Goal: Task Accomplishment & Management: Manage account settings

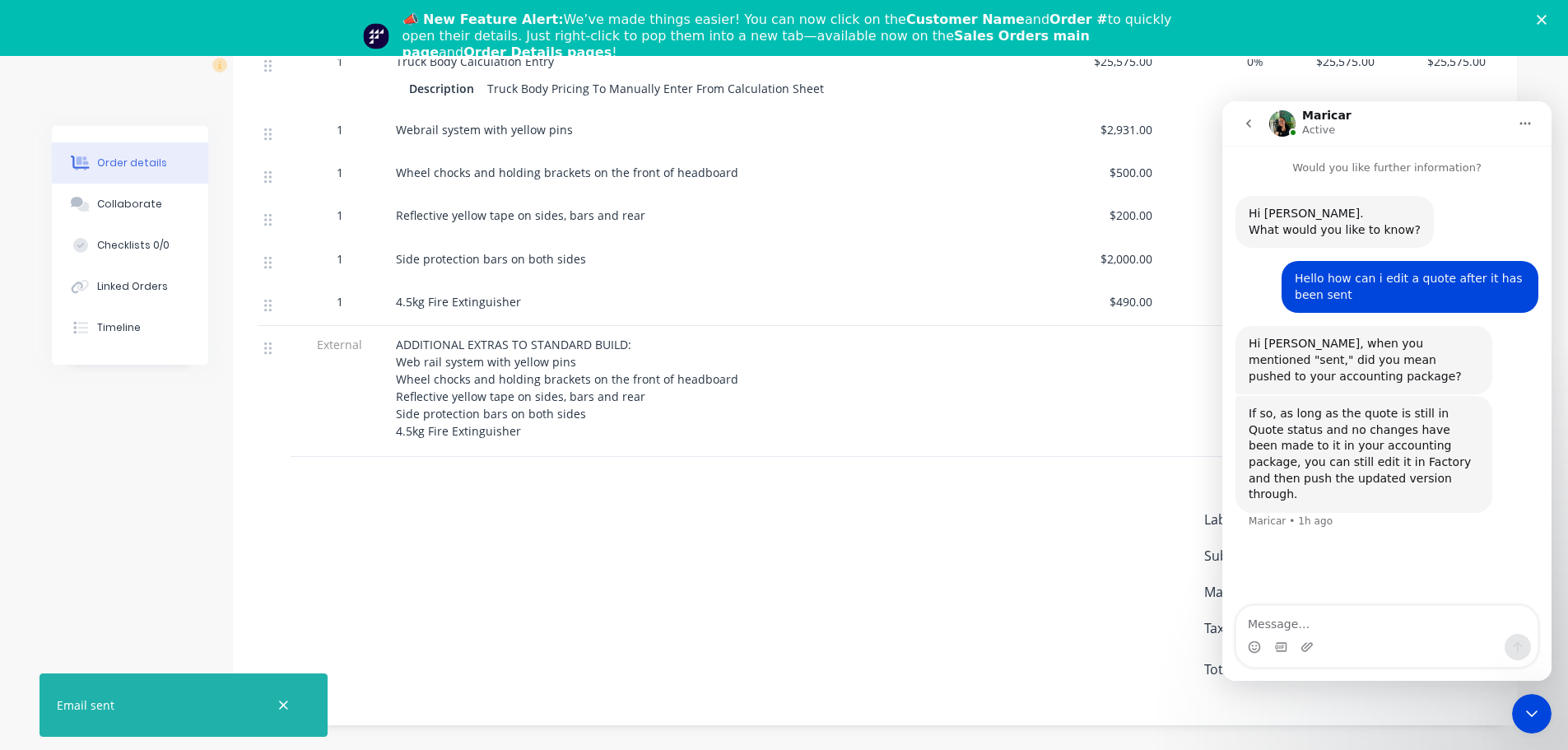
click at [1287, 619] on textarea "Message…" at bounding box center [1388, 620] width 301 height 28
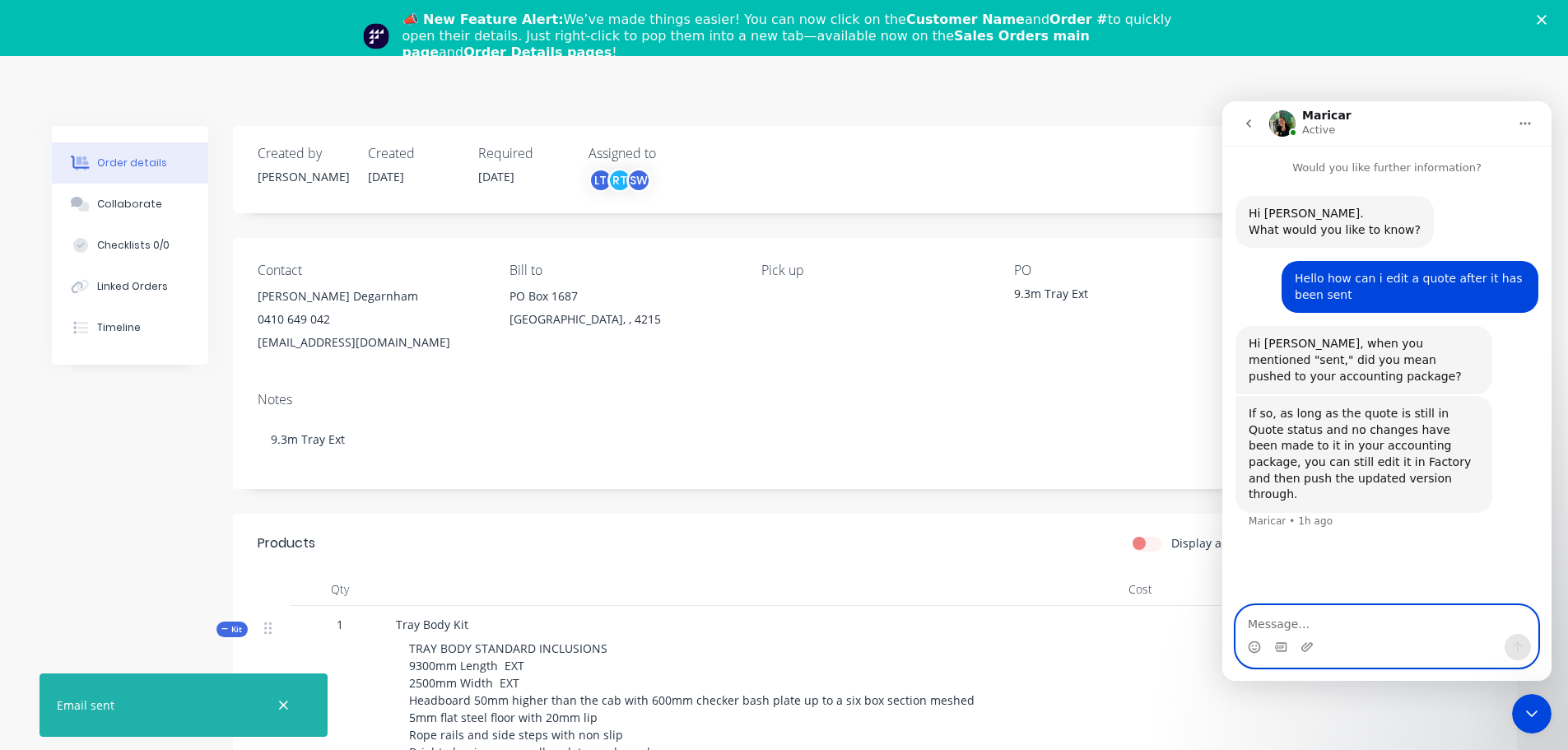
click at [1303, 620] on textarea "Message…" at bounding box center [1388, 620] width 301 height 28
type textarea "Hi Sorry I had to take a call"
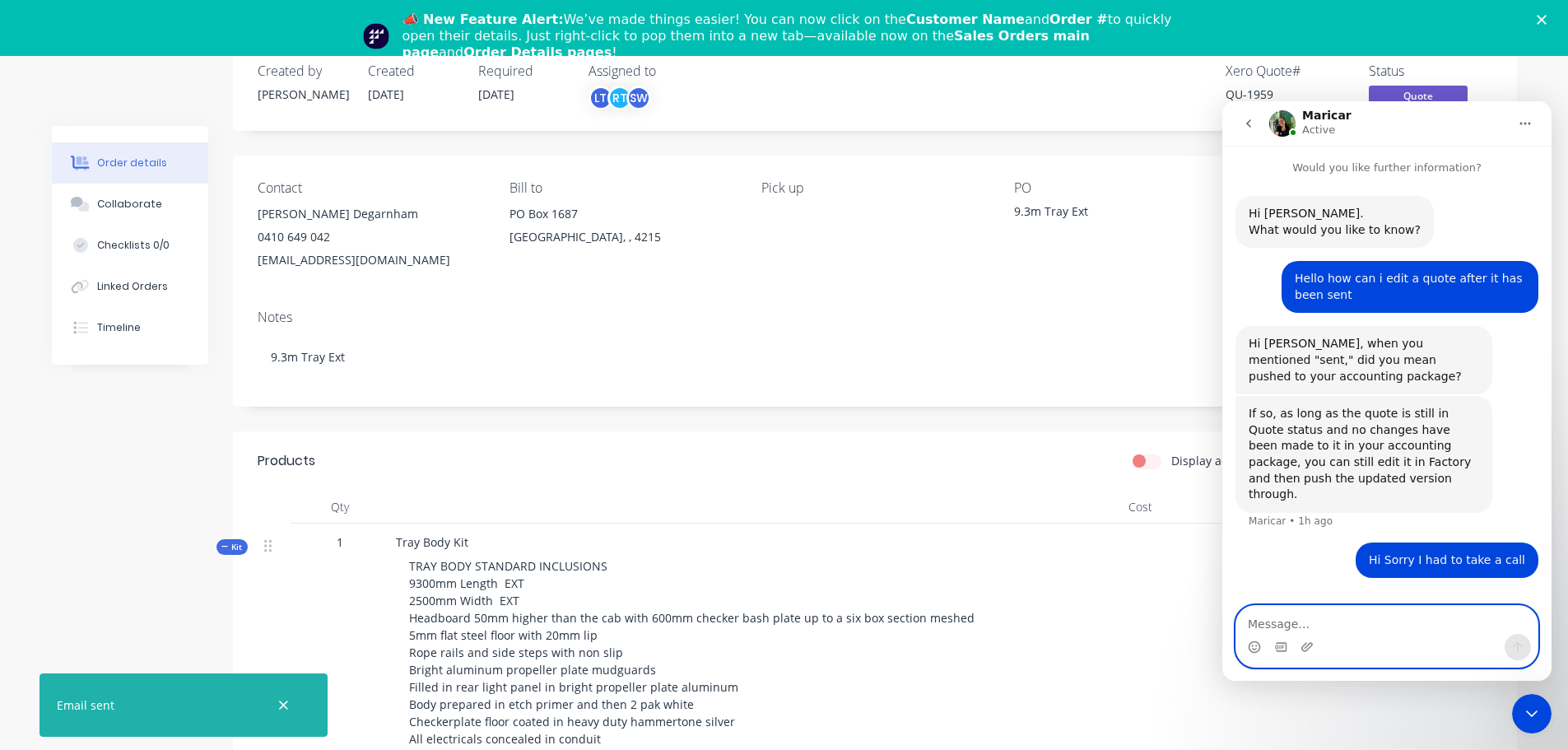
click at [1310, 622] on textarea "Message…" at bounding box center [1388, 620] width 301 height 28
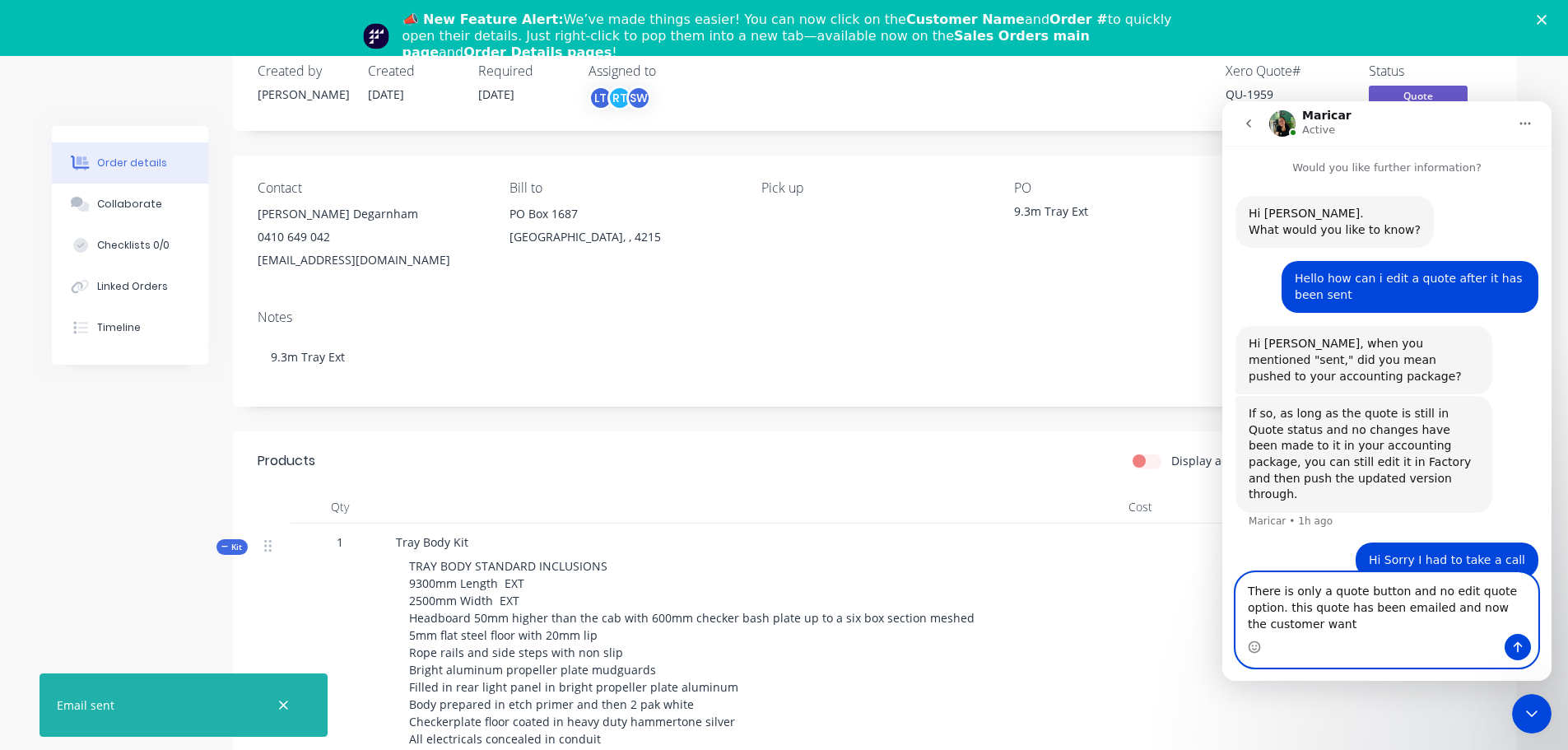
scroll to position [8, 0]
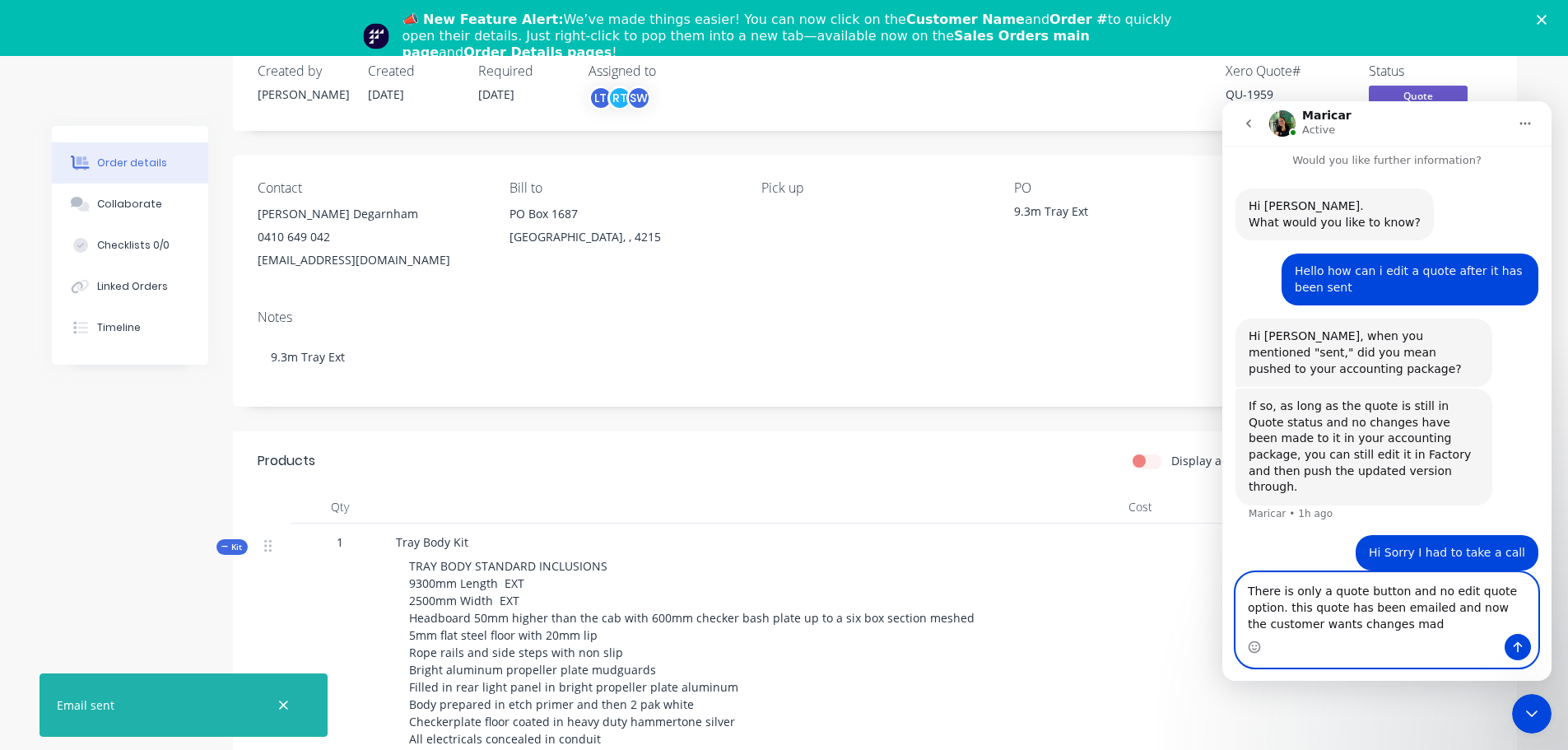
type textarea "There is only a quote button and no edit quote option. this quote has been emai…"
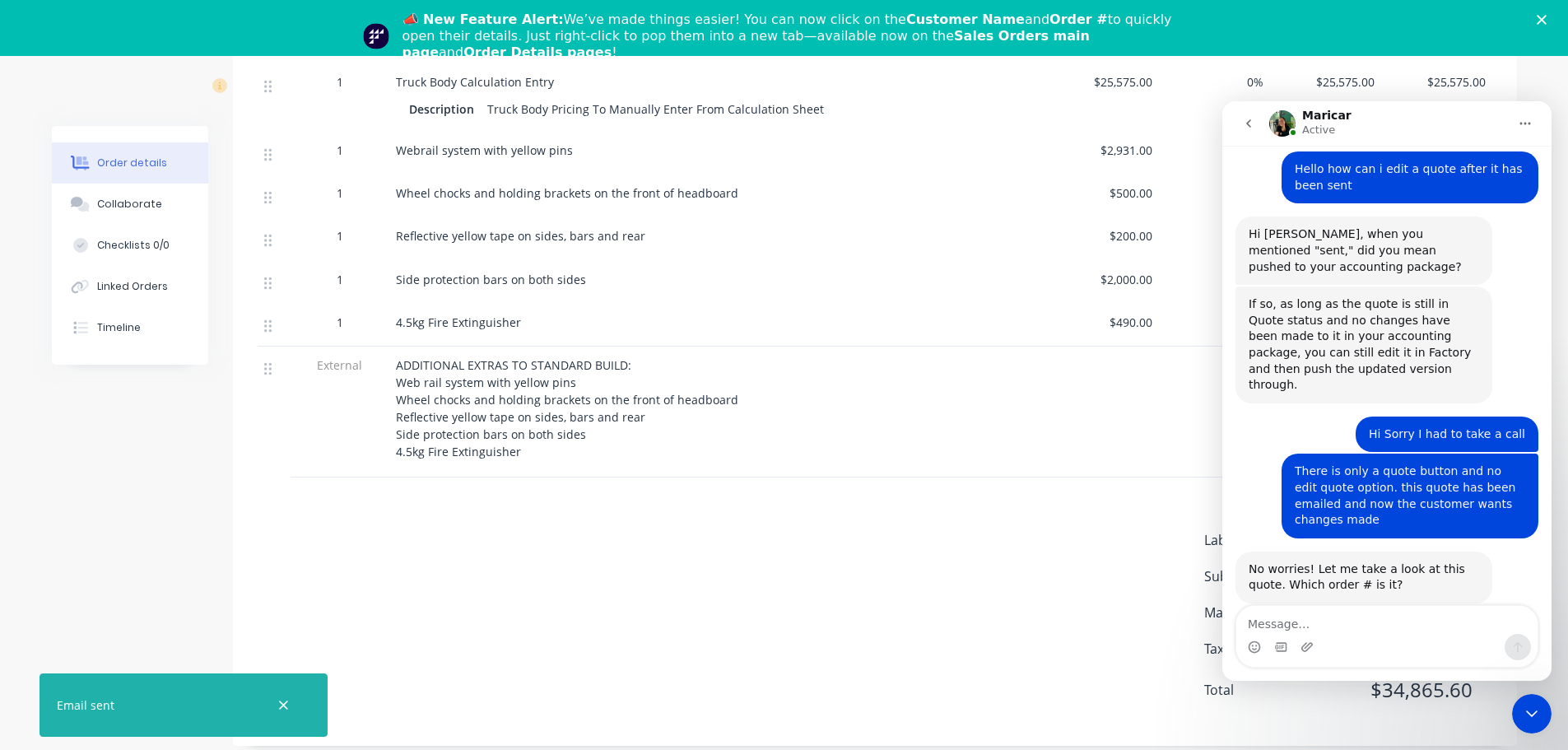
scroll to position [882, 0]
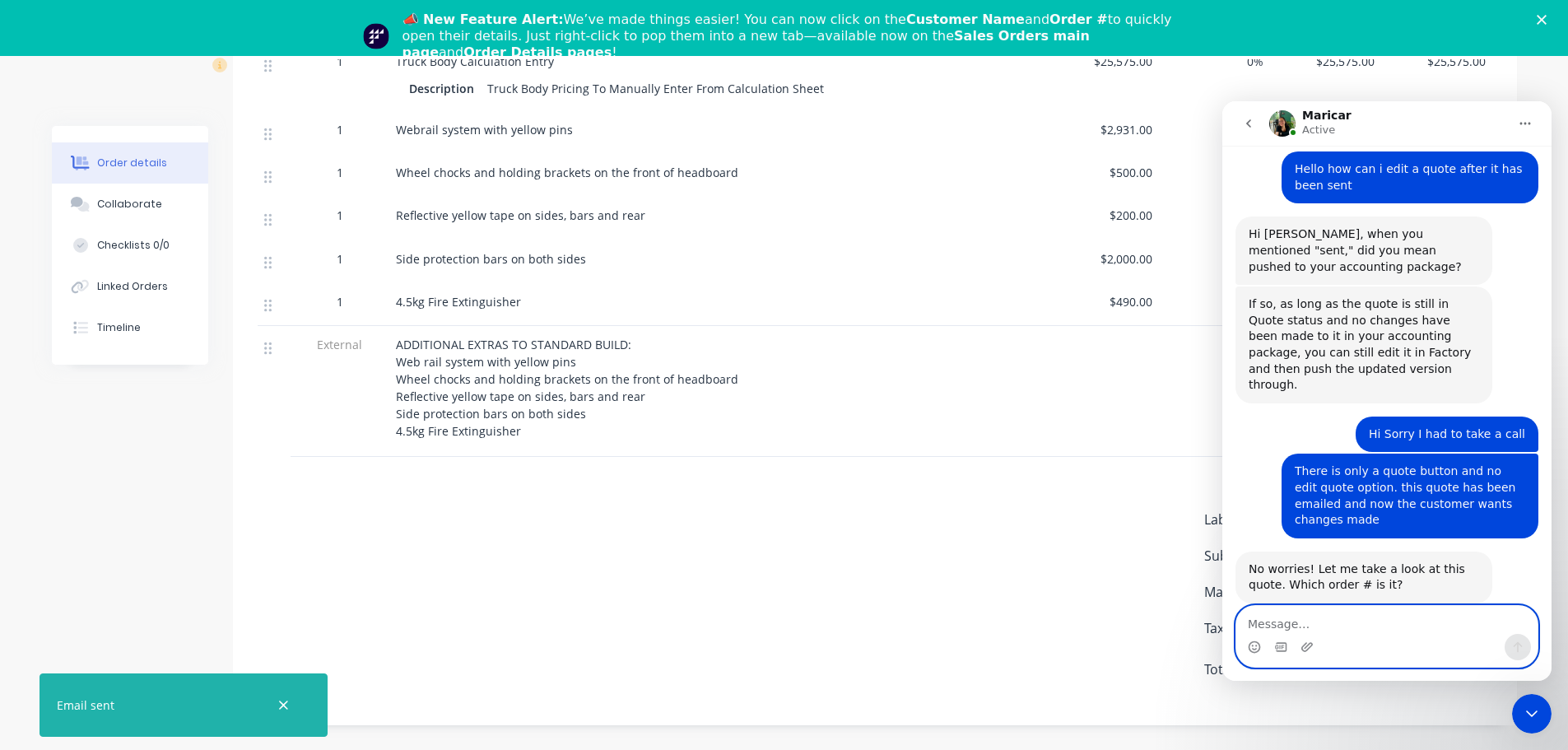
click at [1324, 613] on textarea "Message…" at bounding box center [1388, 620] width 301 height 28
type textarea "I"
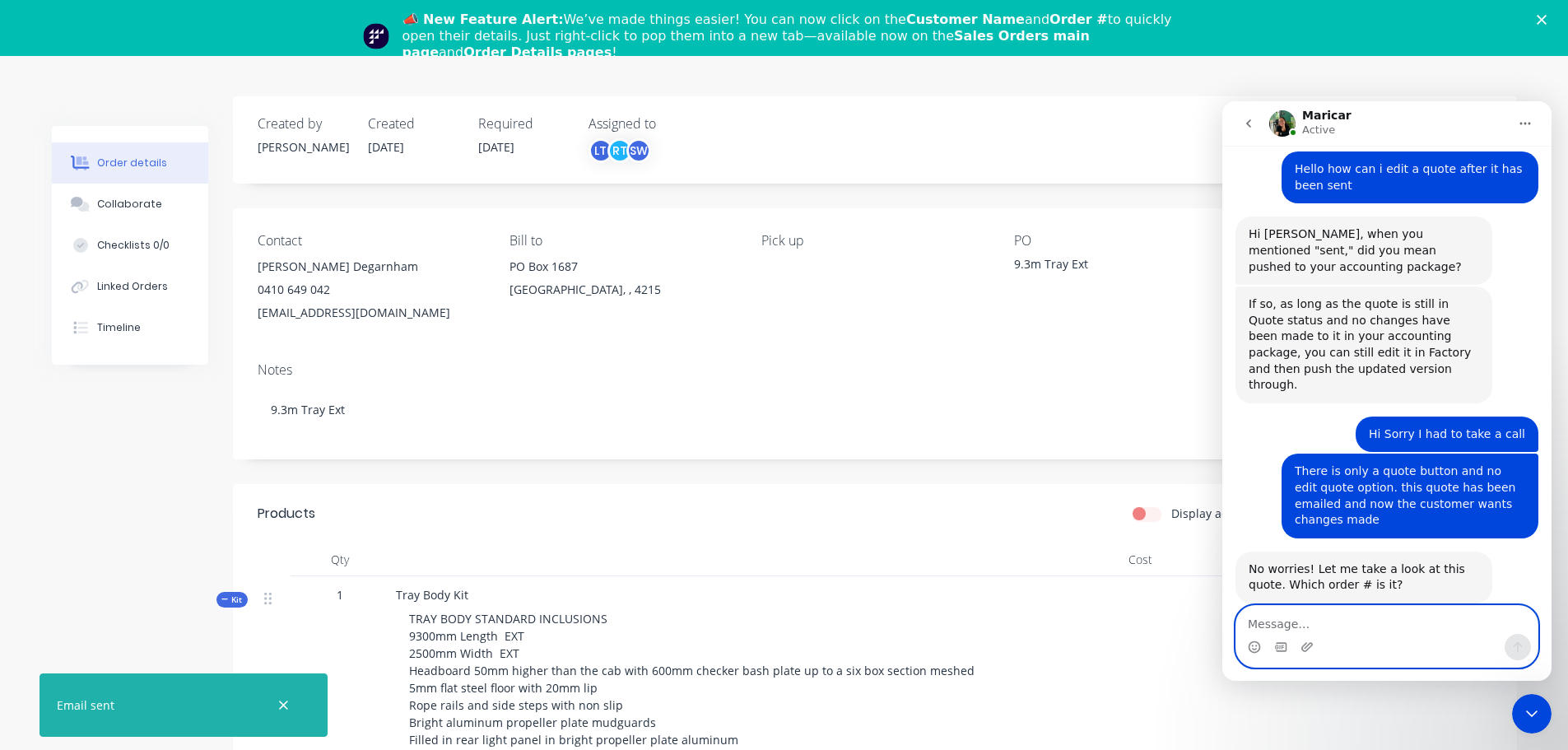
scroll to position [0, 0]
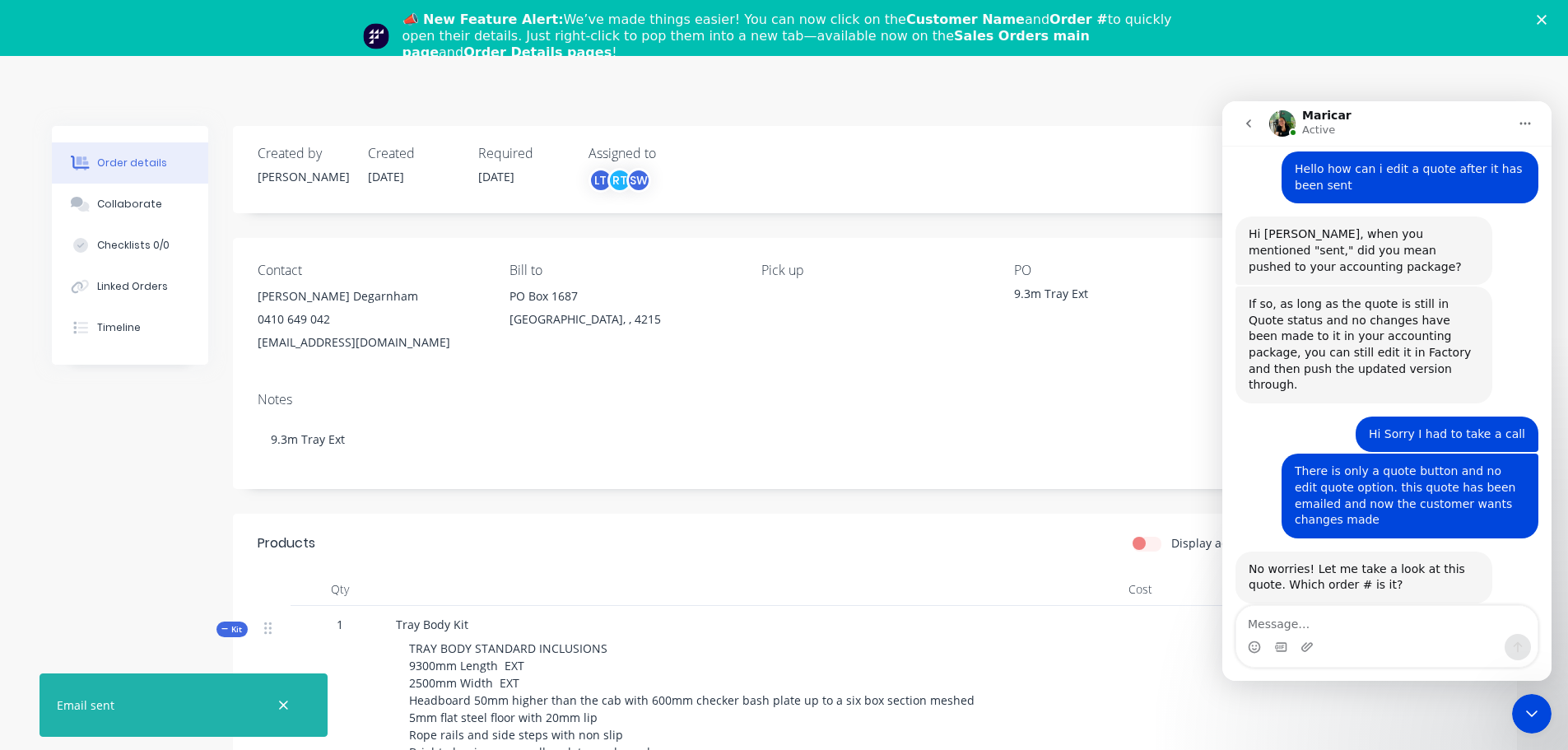
click at [126, 160] on div "Order details" at bounding box center [132, 163] width 70 height 15
click at [1558, 14] on div "📣 New Feature Alert: We’ve made things easier! You can now click on the Custome…" at bounding box center [784, 37] width 1568 height 59
click at [1547, 17] on polygon "Close" at bounding box center [1542, 19] width 10 height 10
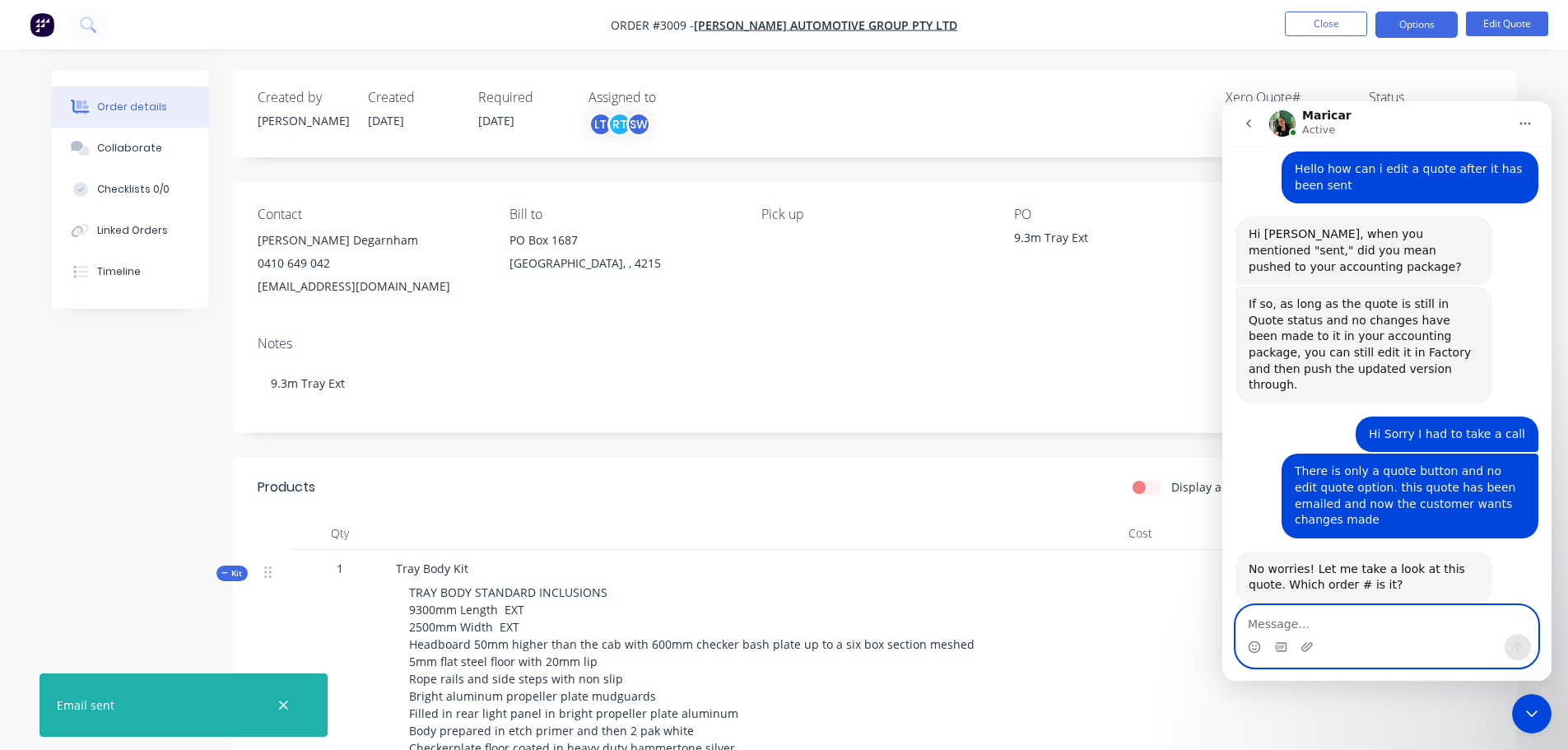
click at [1282, 623] on textarea "Message…" at bounding box center [1388, 620] width 301 height 28
type textarea "3009"
click at [1517, 638] on button "Send a message…" at bounding box center [1518, 647] width 26 height 26
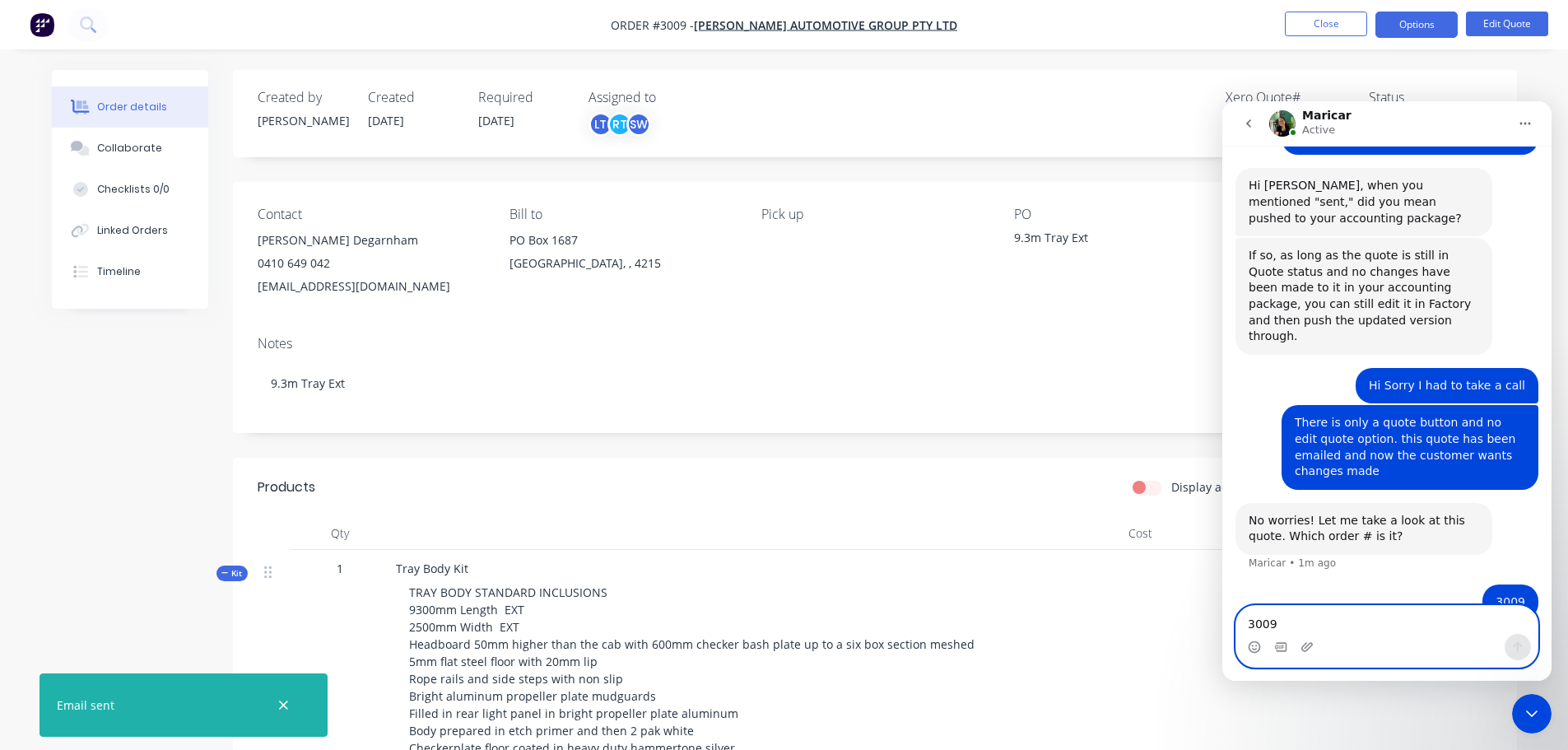
click at [1283, 618] on textarea "3009" at bounding box center [1388, 620] width 301 height 28
type textarea "oh habg on i see it now it had a banner over it"
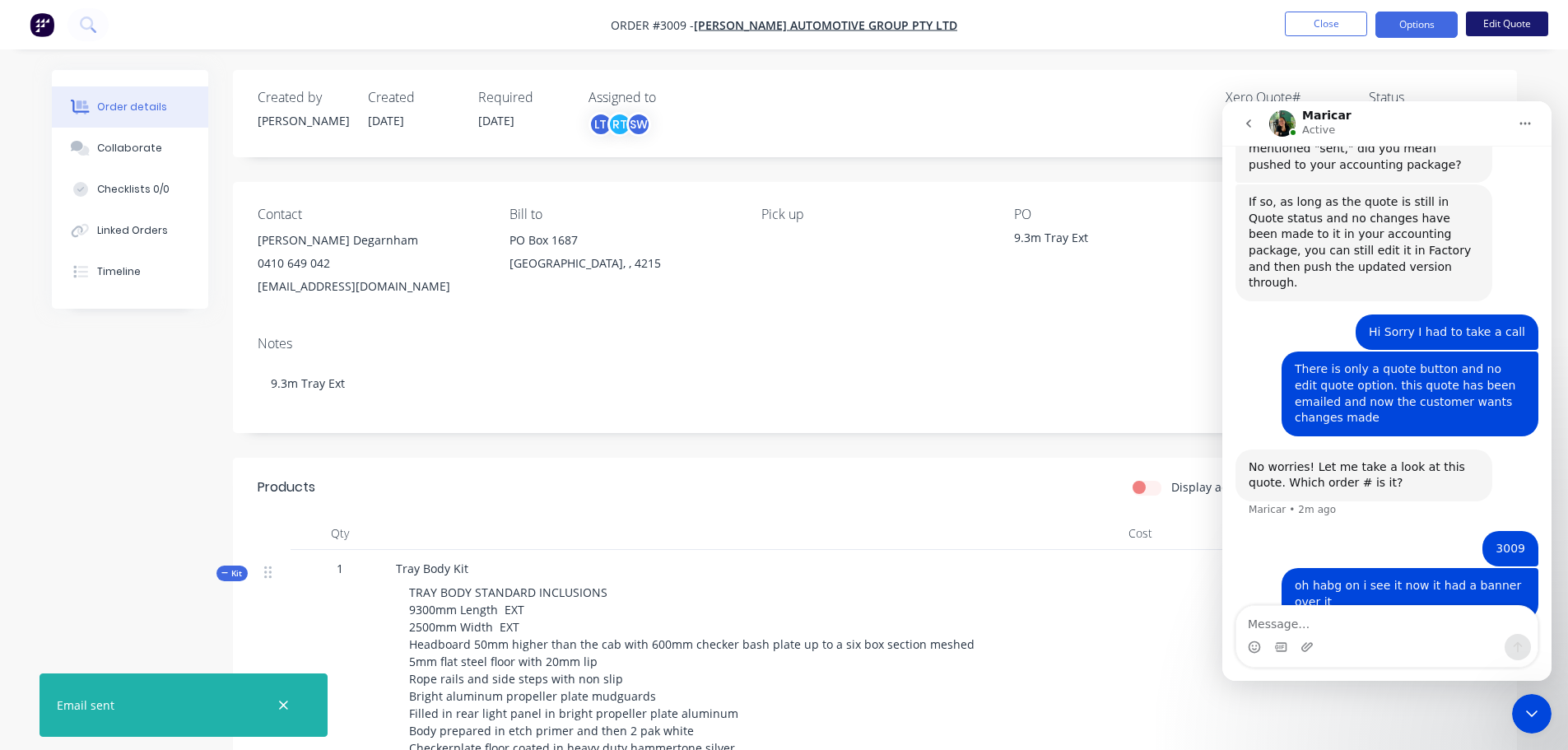
click at [1512, 22] on button "Edit Quote" at bounding box center [1507, 24] width 83 height 24
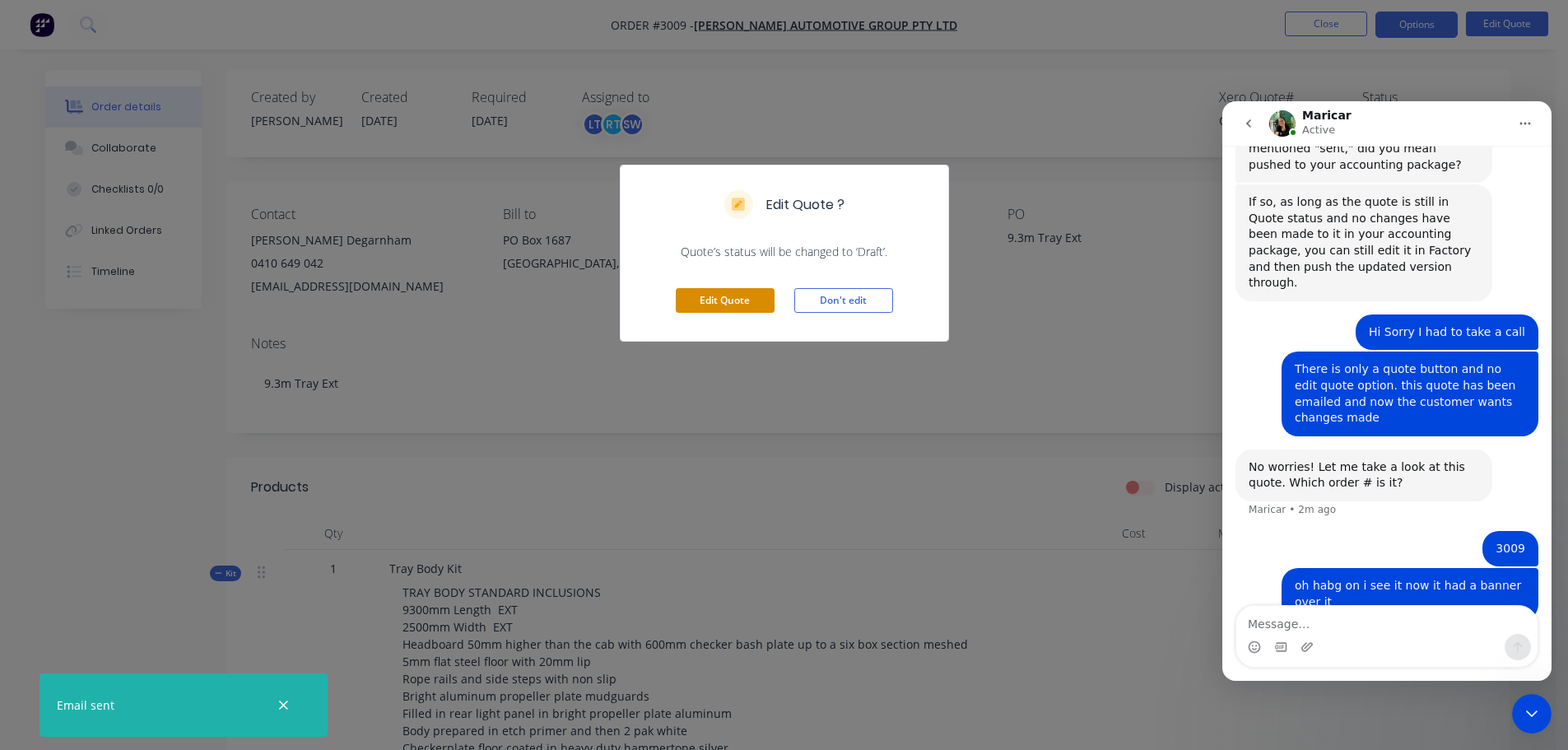
click at [692, 296] on button "Edit Quote" at bounding box center [725, 301] width 98 height 24
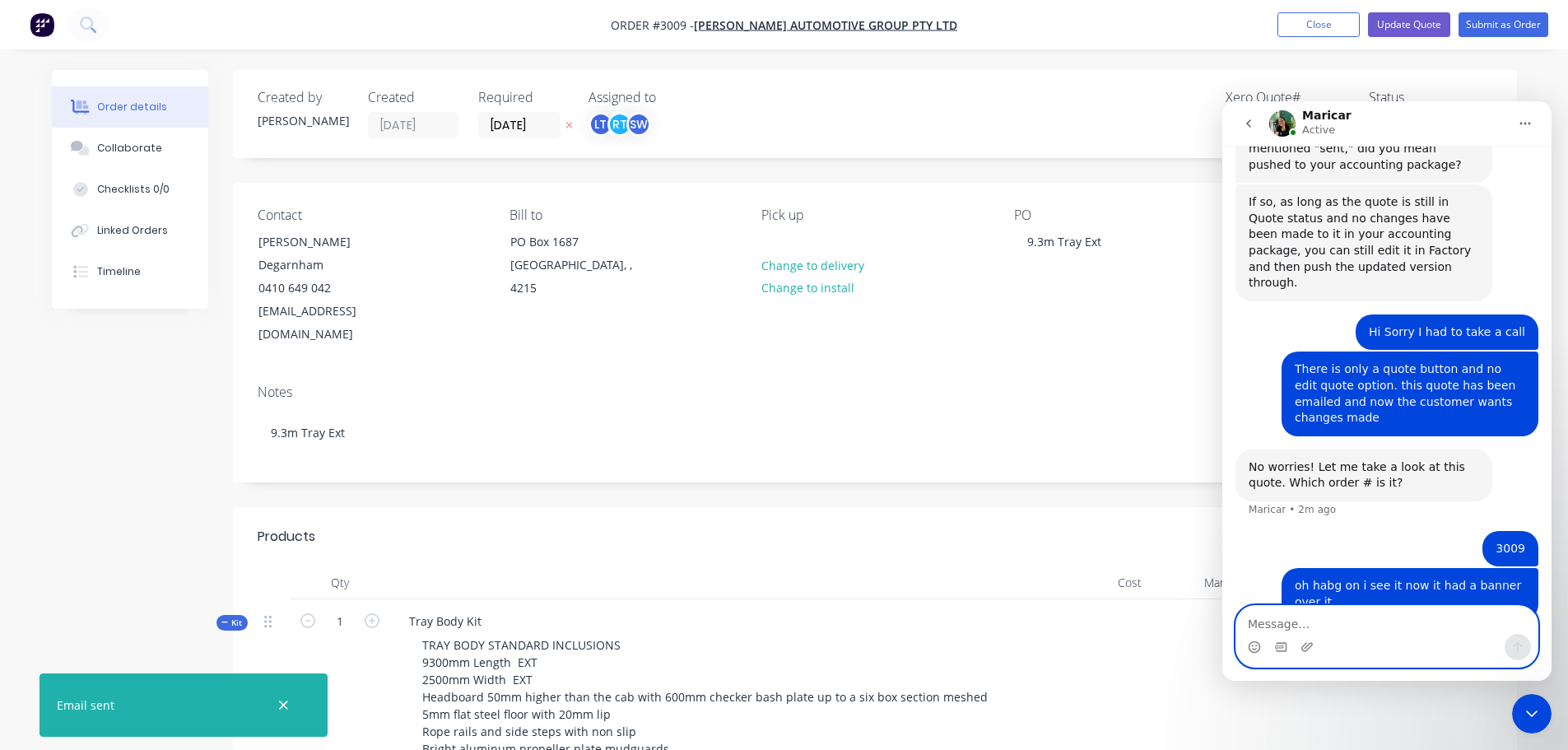
click at [1273, 617] on textarea "Message…" at bounding box center [1388, 620] width 301 height 28
type textarea "never mind"
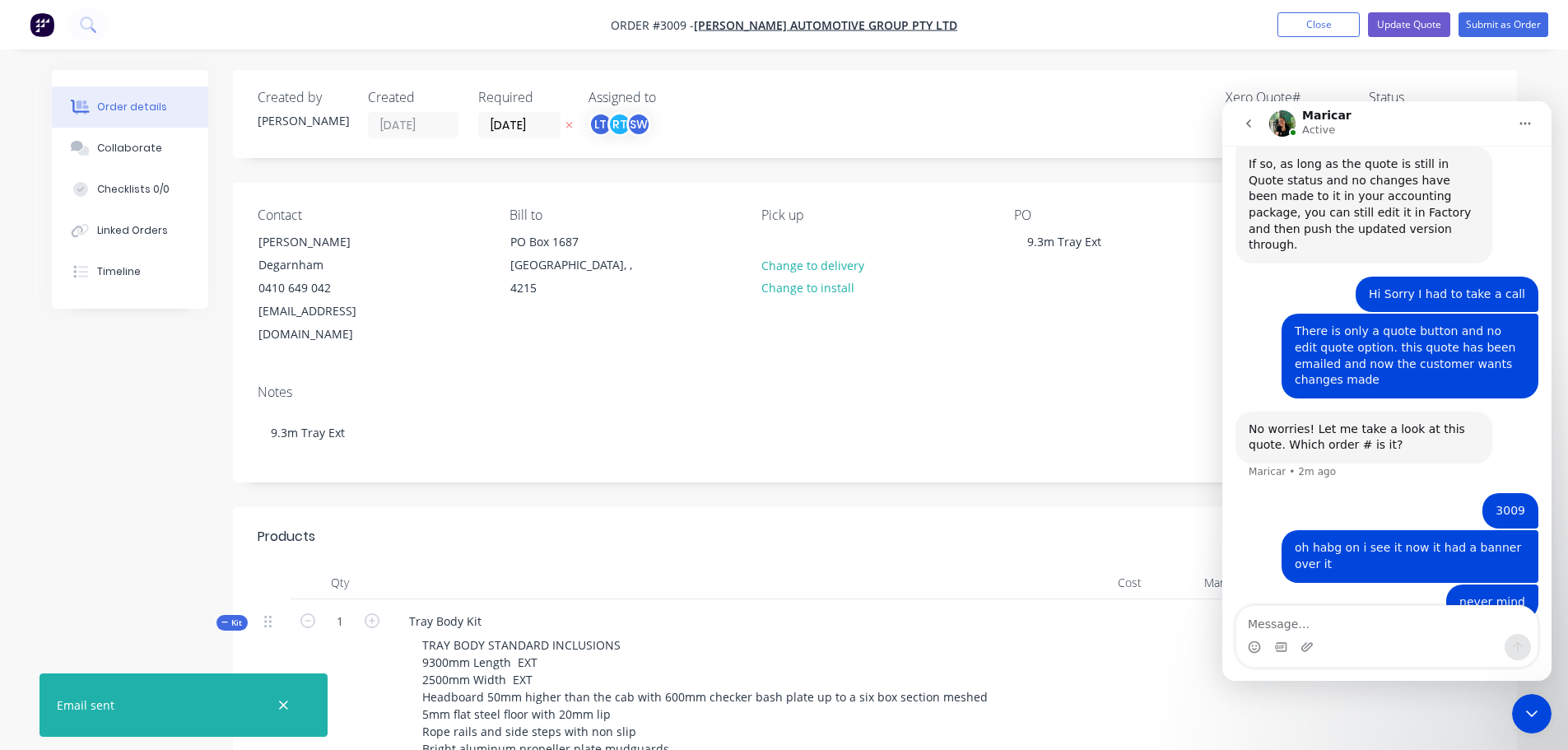
click at [1533, 701] on div "Close Intercom Messenger" at bounding box center [1531, 713] width 39 height 39
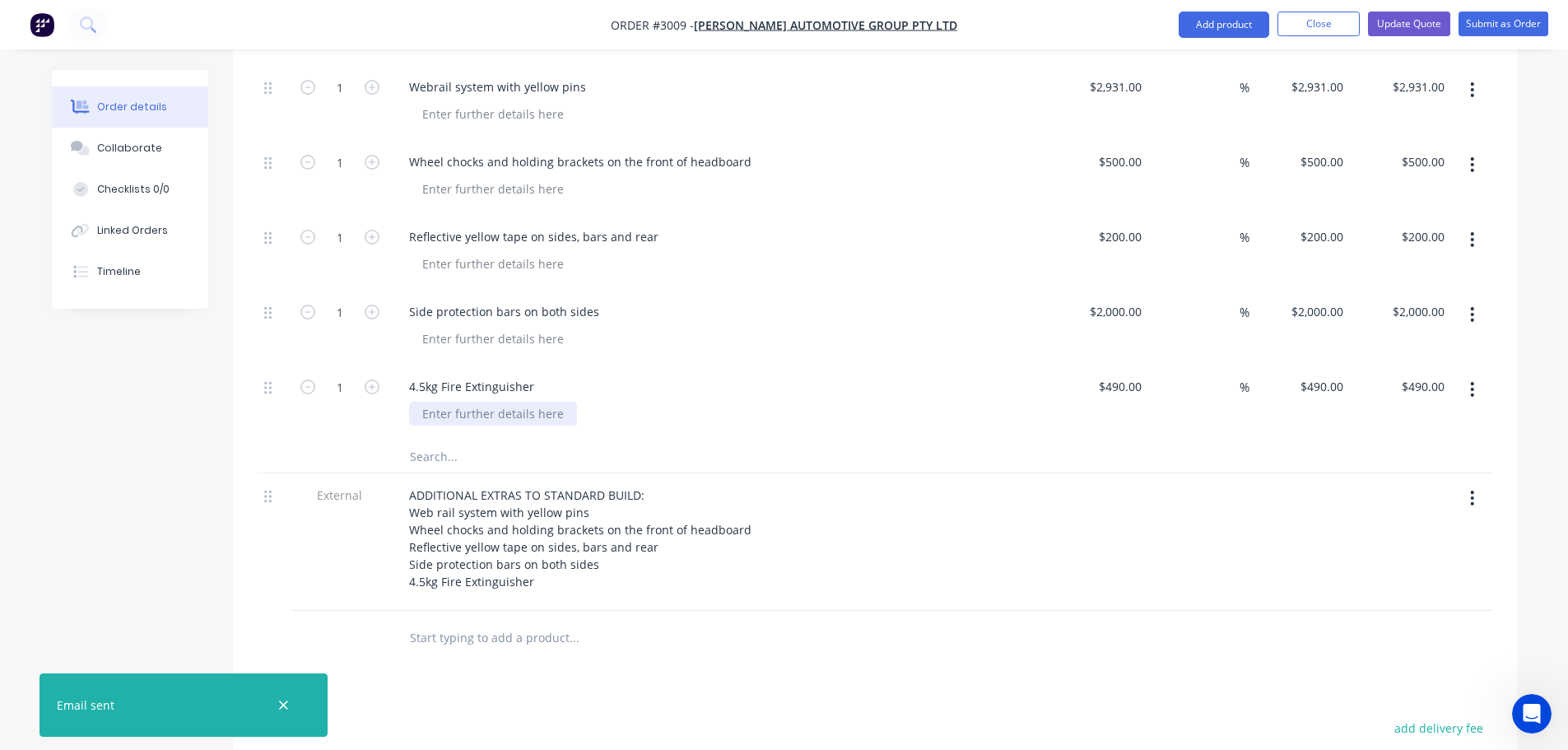
scroll to position [988, 0]
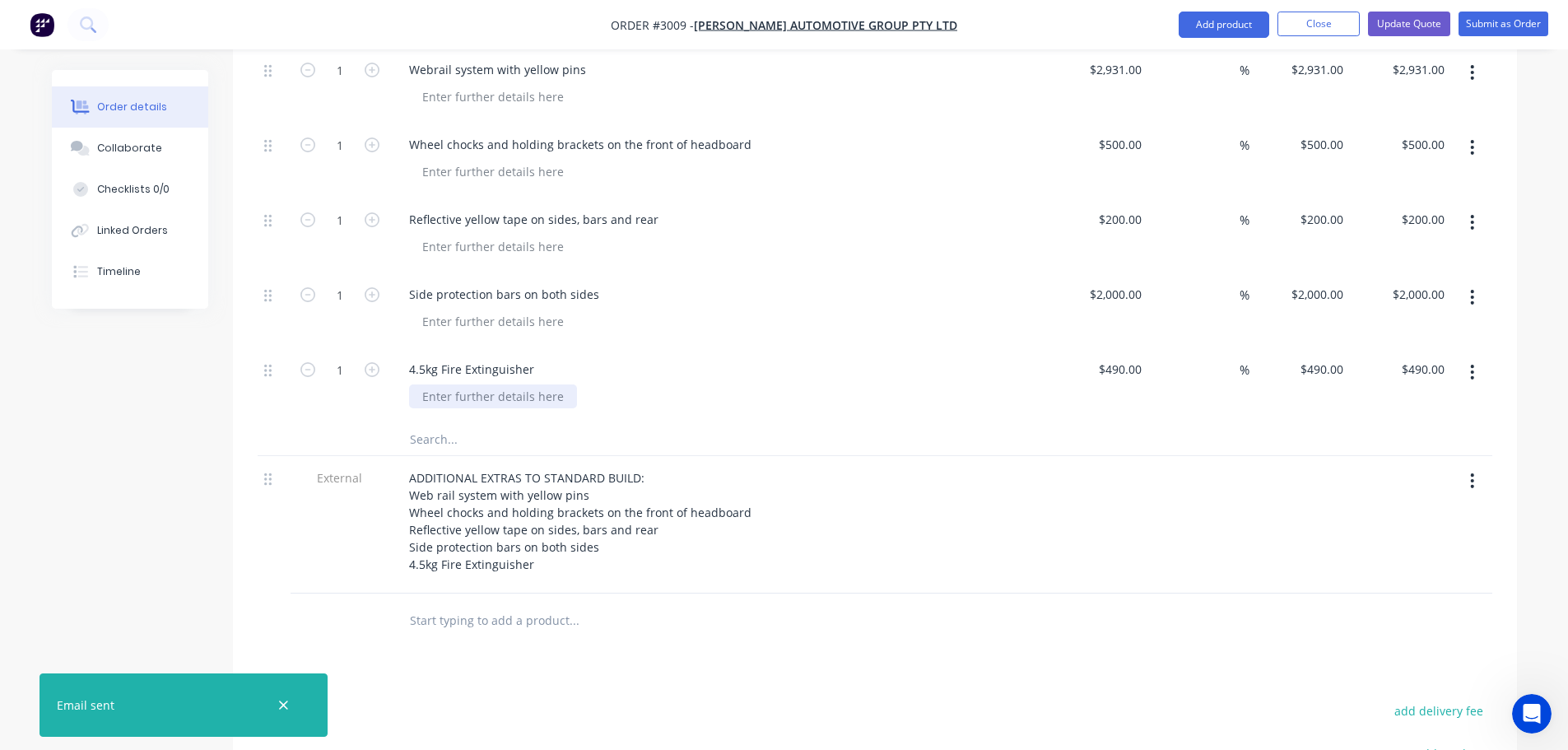
click at [429, 384] on div at bounding box center [493, 395] width 168 height 24
click at [421, 422] on input "text" at bounding box center [574, 439] width 329 height 33
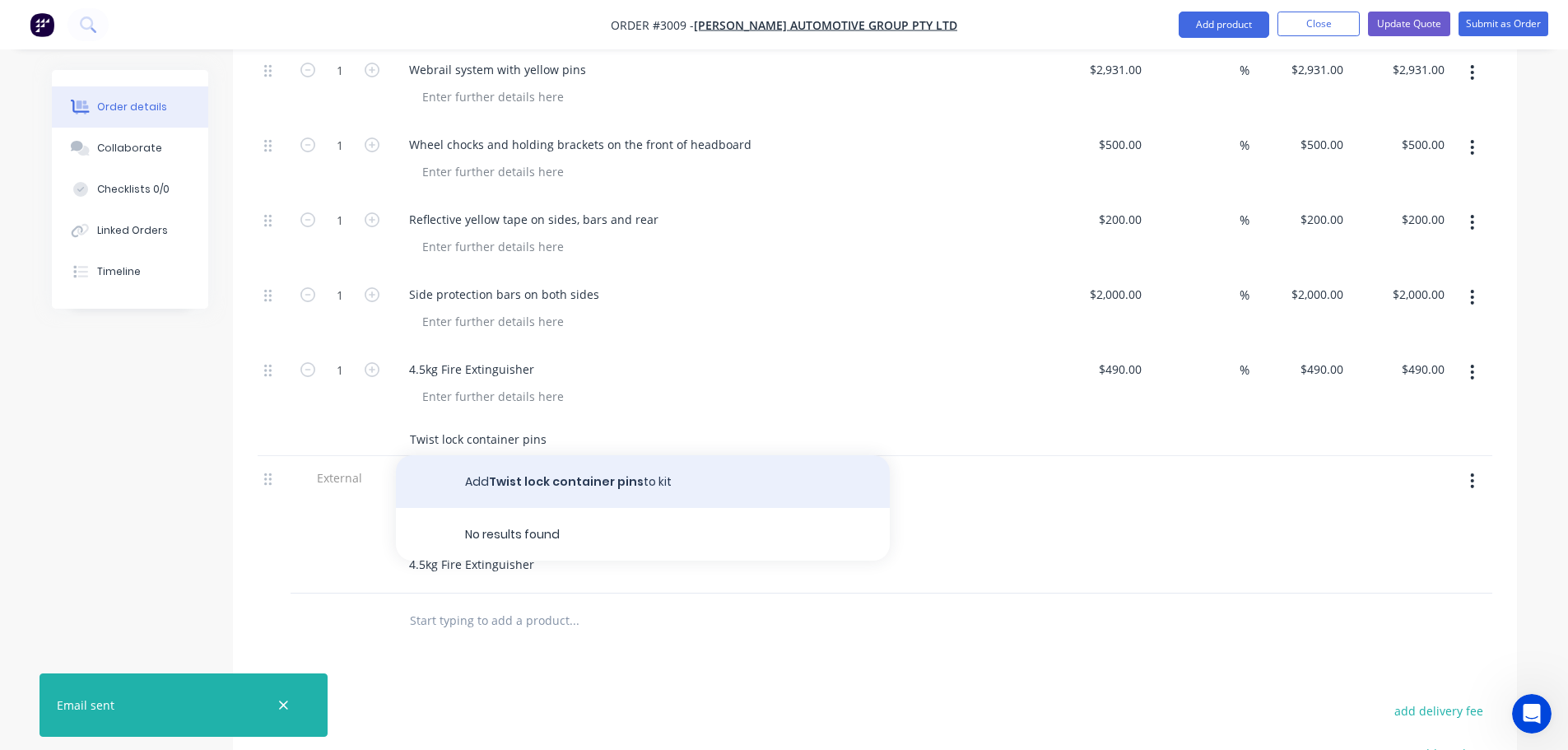
type input "Twist lock container pins"
click at [559, 456] on button "Add Twist lock container pins to kit" at bounding box center [643, 482] width 494 height 52
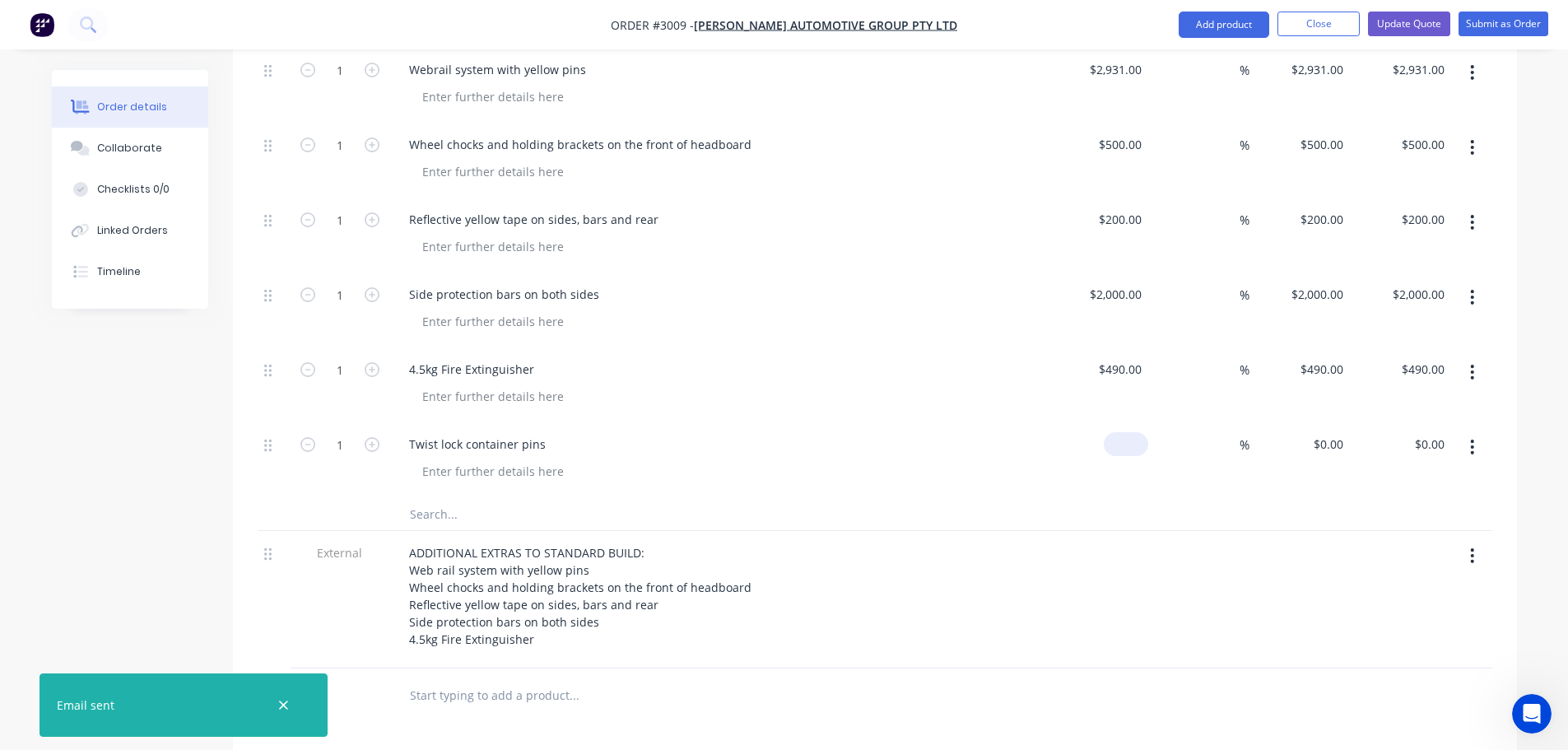
click at [1139, 432] on input at bounding box center [1129, 443] width 37 height 24
type input "$2,500.00"
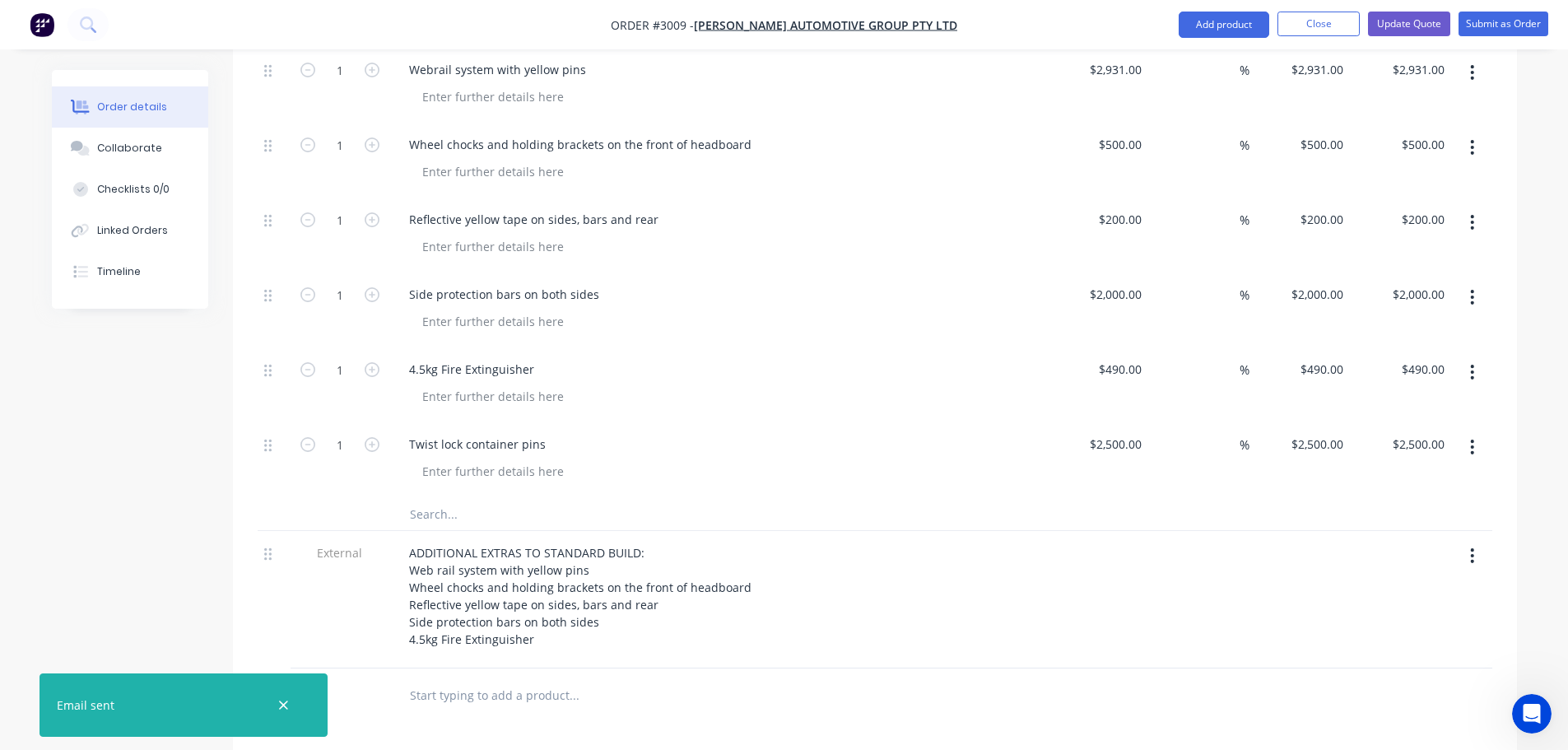
click at [507, 497] on input "text" at bounding box center [574, 514] width 329 height 33
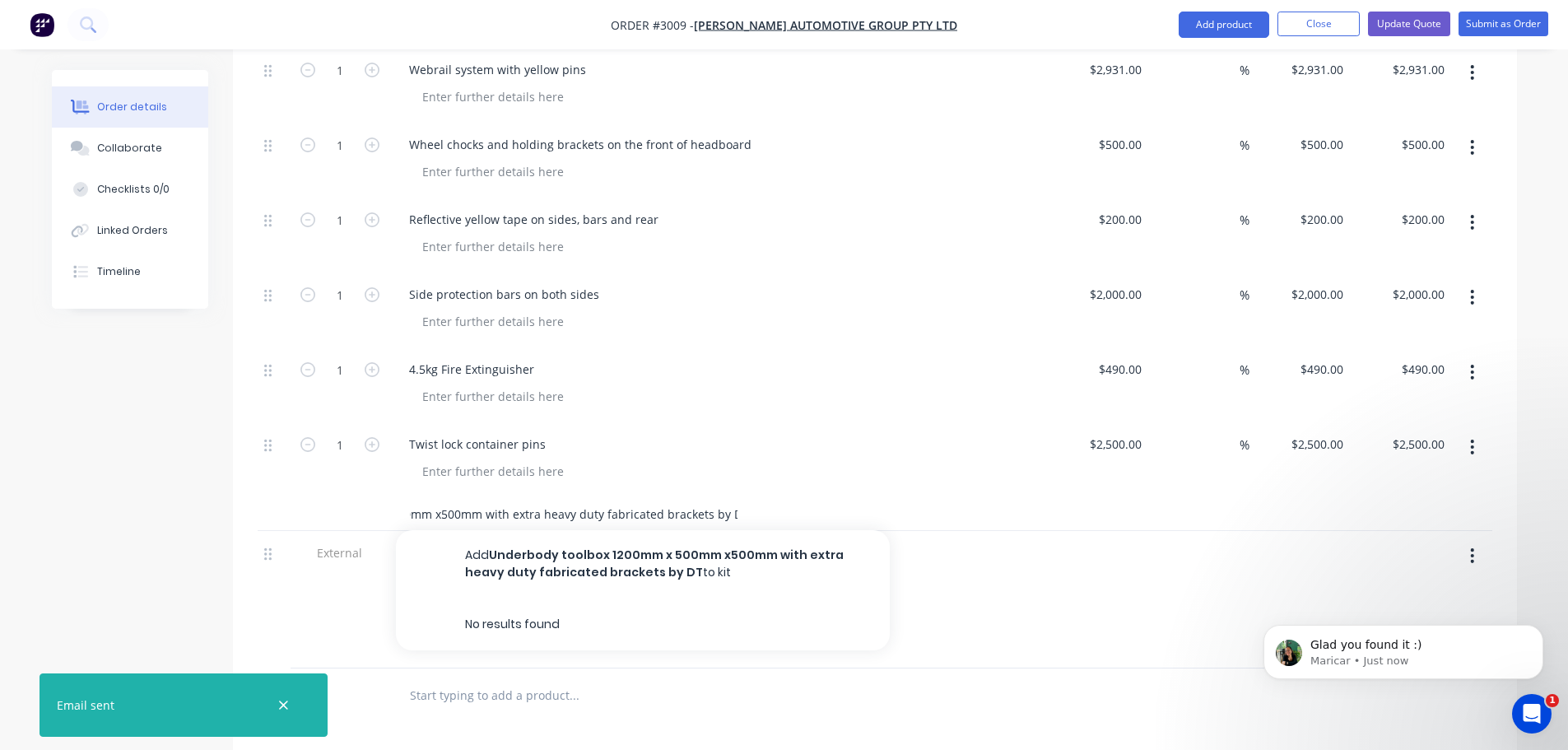
scroll to position [0, 195]
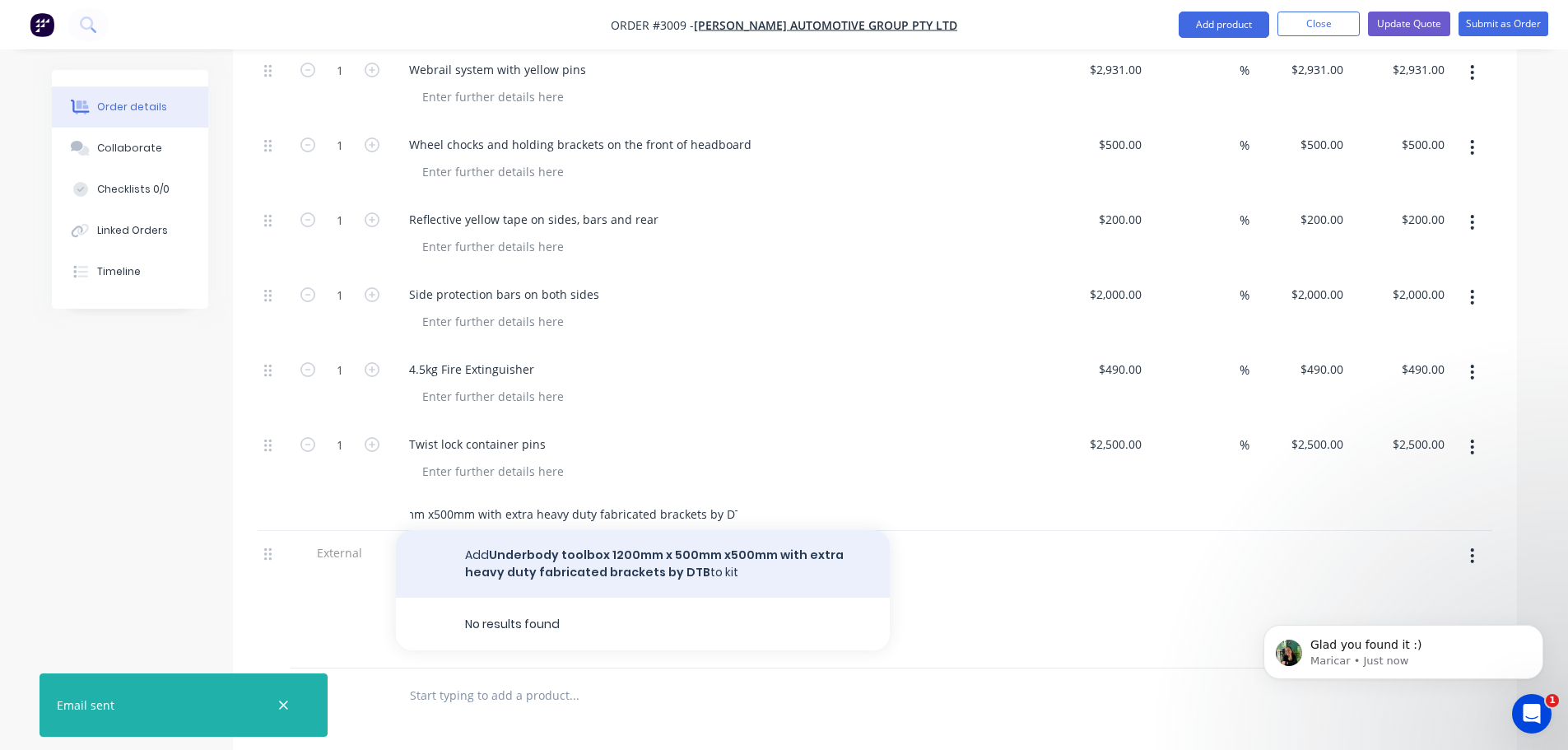
type input "Underbody toolbox 1200mm x 500mm x500mm with extra heavy duty fabricated bracke…"
click at [560, 530] on button "Add Underbody toolbox 1200mm x 500mm x500mm with extra heavy duty fabricated br…" at bounding box center [643, 564] width 494 height 68
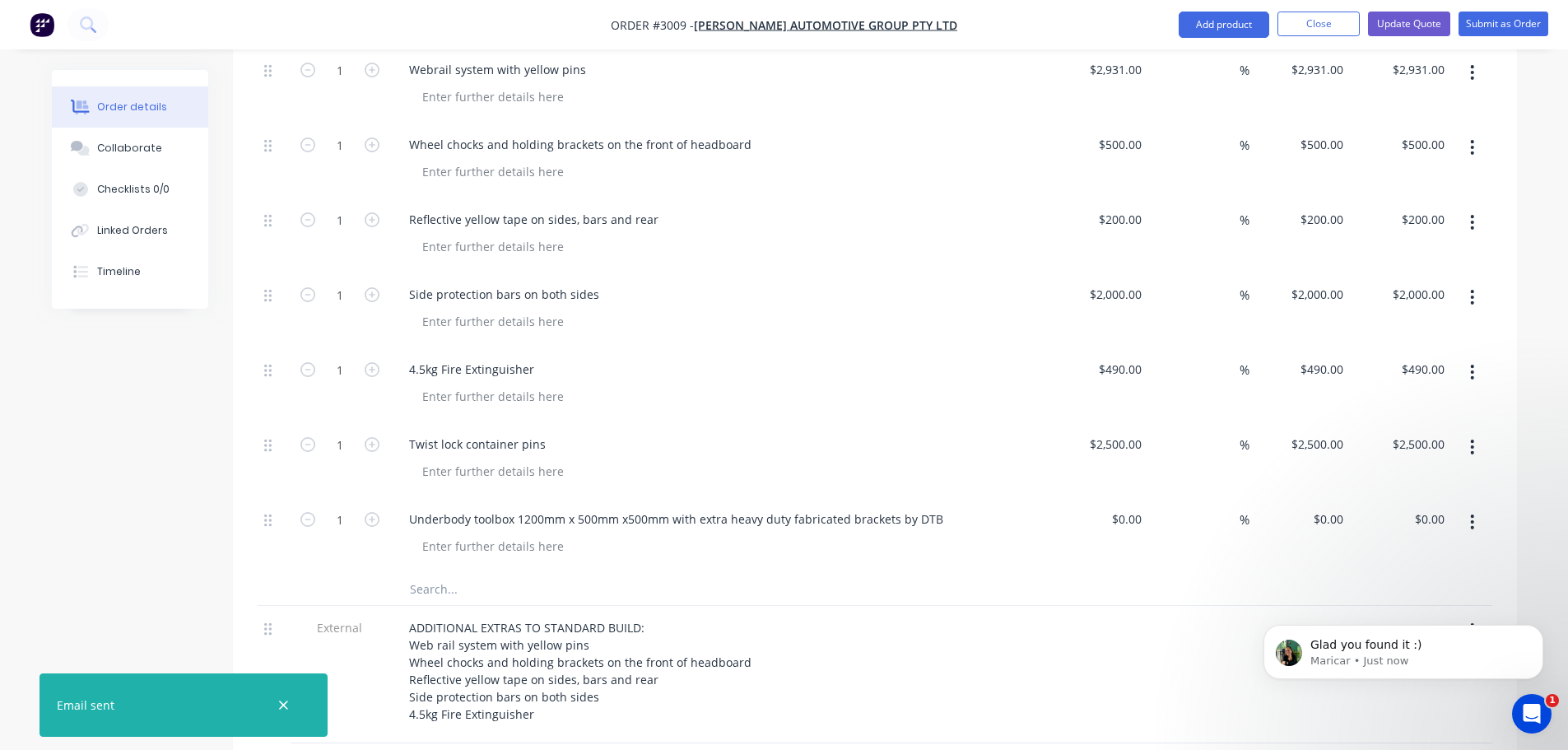
click at [1474, 513] on icon "button" at bounding box center [1472, 522] width 4 height 18
click at [1384, 553] on div "Save to catalogue" at bounding box center [1415, 564] width 127 height 24
click at [483, 432] on div "Twist lock container pins" at bounding box center [477, 443] width 163 height 24
click at [1471, 438] on icon "button" at bounding box center [1472, 447] width 4 height 18
click at [1390, 478] on div "Save to catalogue" at bounding box center [1415, 490] width 127 height 24
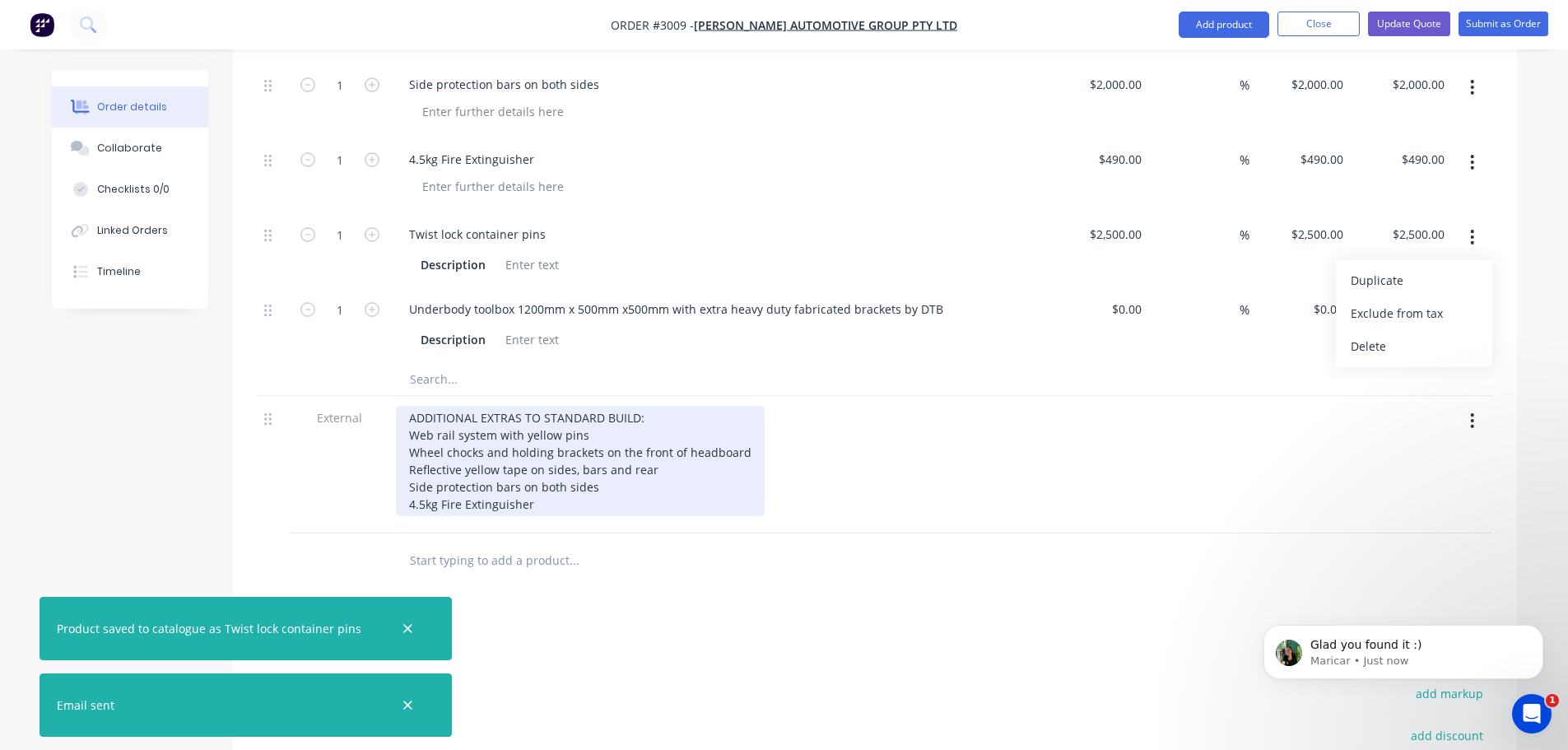
scroll to position [1235, 0]
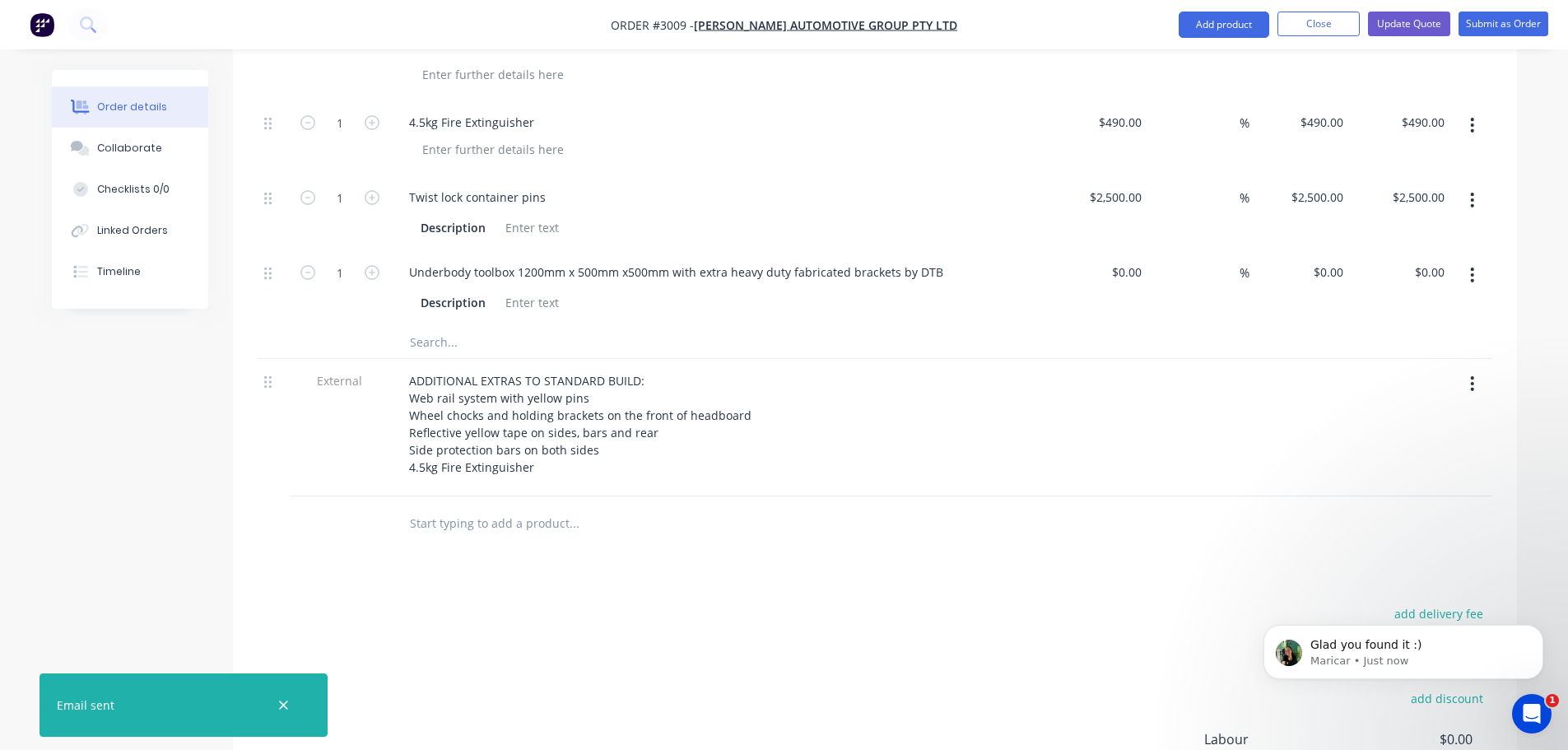
click at [500, 325] on input "text" at bounding box center [574, 341] width 329 height 33
drag, startPoint x: 409, startPoint y: 150, endPoint x: 541, endPoint y: 153, distance: 132.0
click at [541, 186] on div "Twist lock container pins" at bounding box center [477, 197] width 163 height 24
copy div "Twist lock container pins"
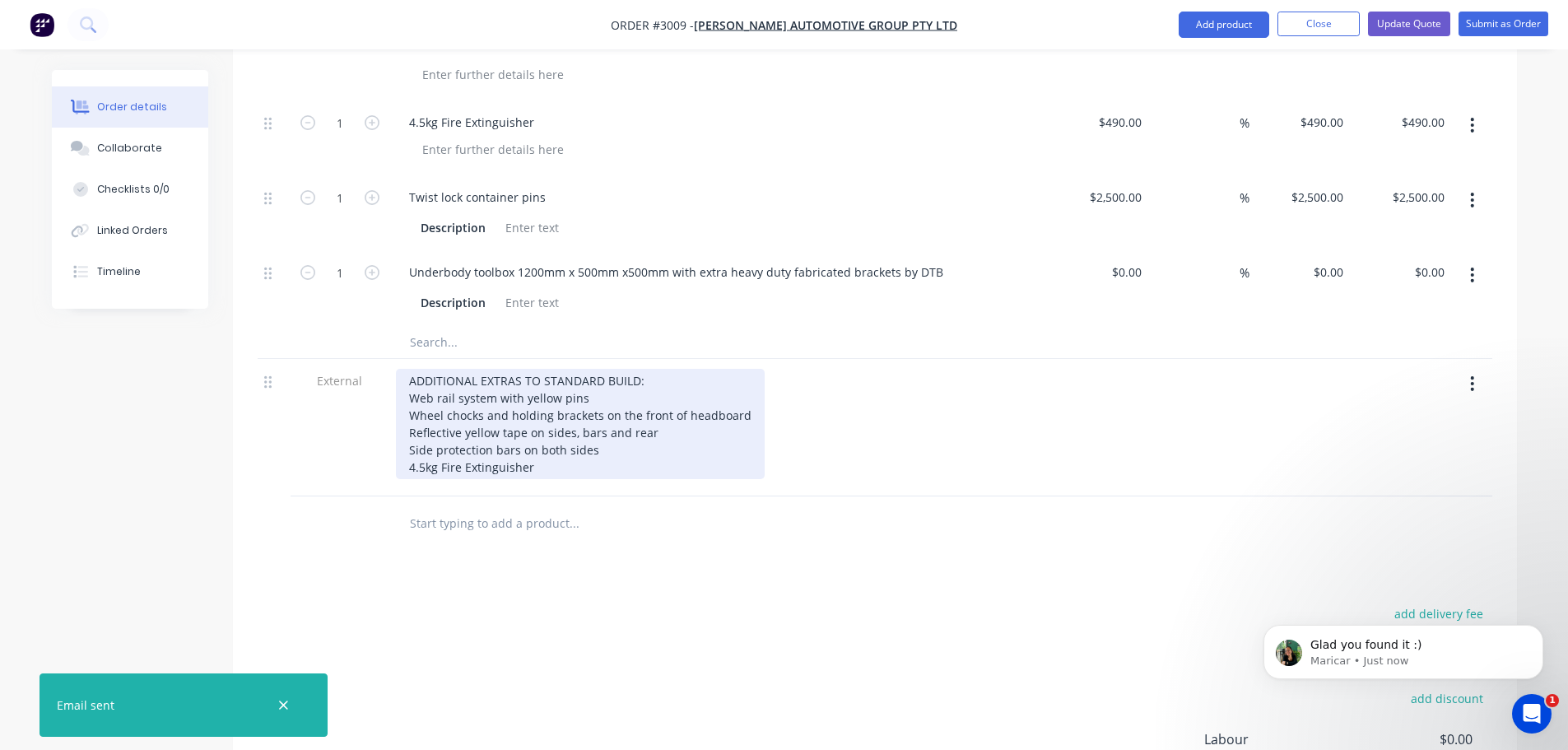
click at [413, 433] on div "ADDITIONAL EXTRAS TO STANDARD BUILD: Web rail system with yellow pins Wheel cho…" at bounding box center [580, 423] width 368 height 111
click at [533, 422] on div "ADDITIONAL EXTRAS TO STANDARD BUILD: Web rail system with yellow pins Wheel cho…" at bounding box center [580, 423] width 368 height 111
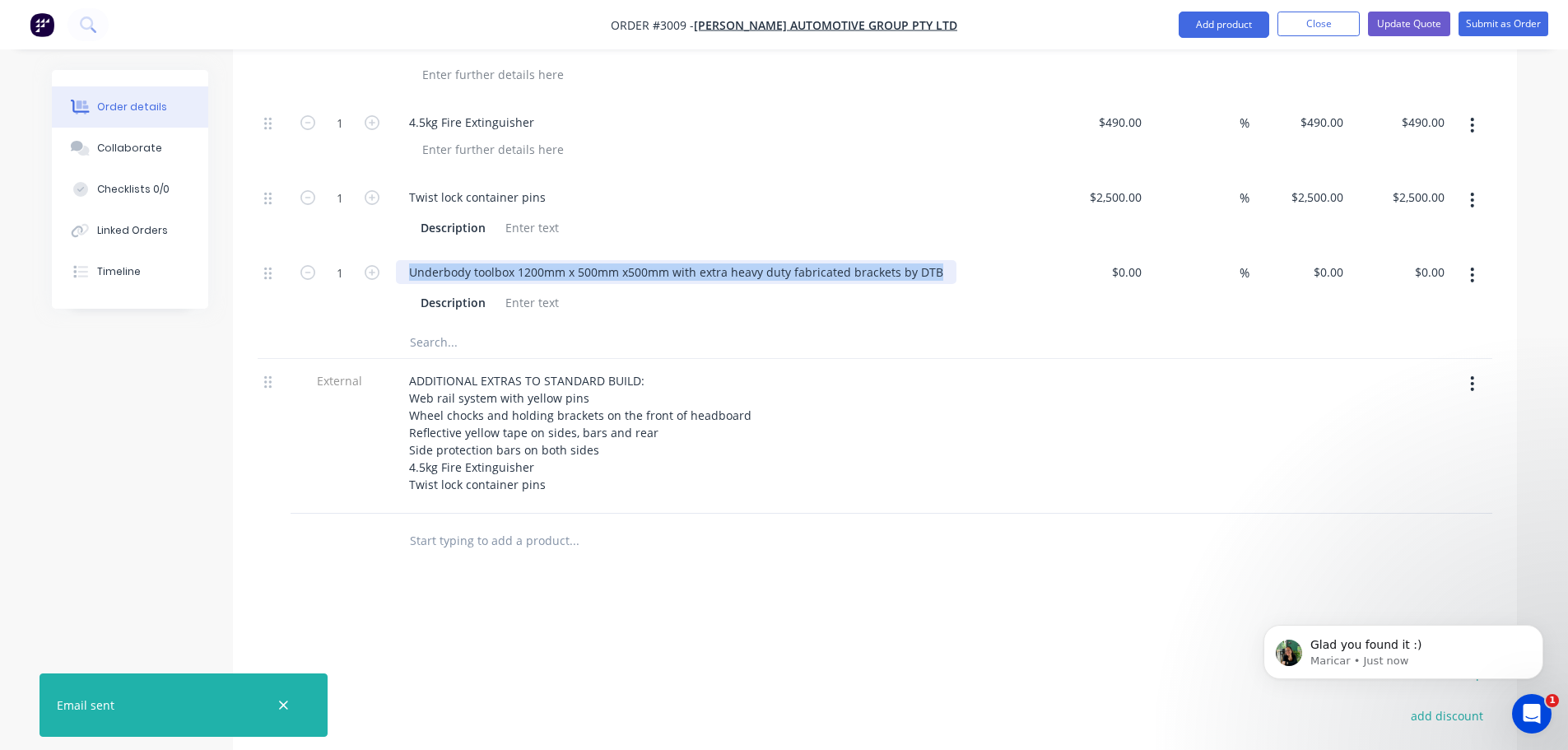
drag, startPoint x: 407, startPoint y: 226, endPoint x: 942, endPoint y: 233, distance: 535.0
click at [942, 260] on div "Underbody toolbox 1200mm x 500mm x500mm with extra heavy duty fabricated bracke…" at bounding box center [677, 272] width 561 height 24
copy div "Underbody toolbox 1200mm x 500mm x500mm with extra heavy duty fabricated bracke…"
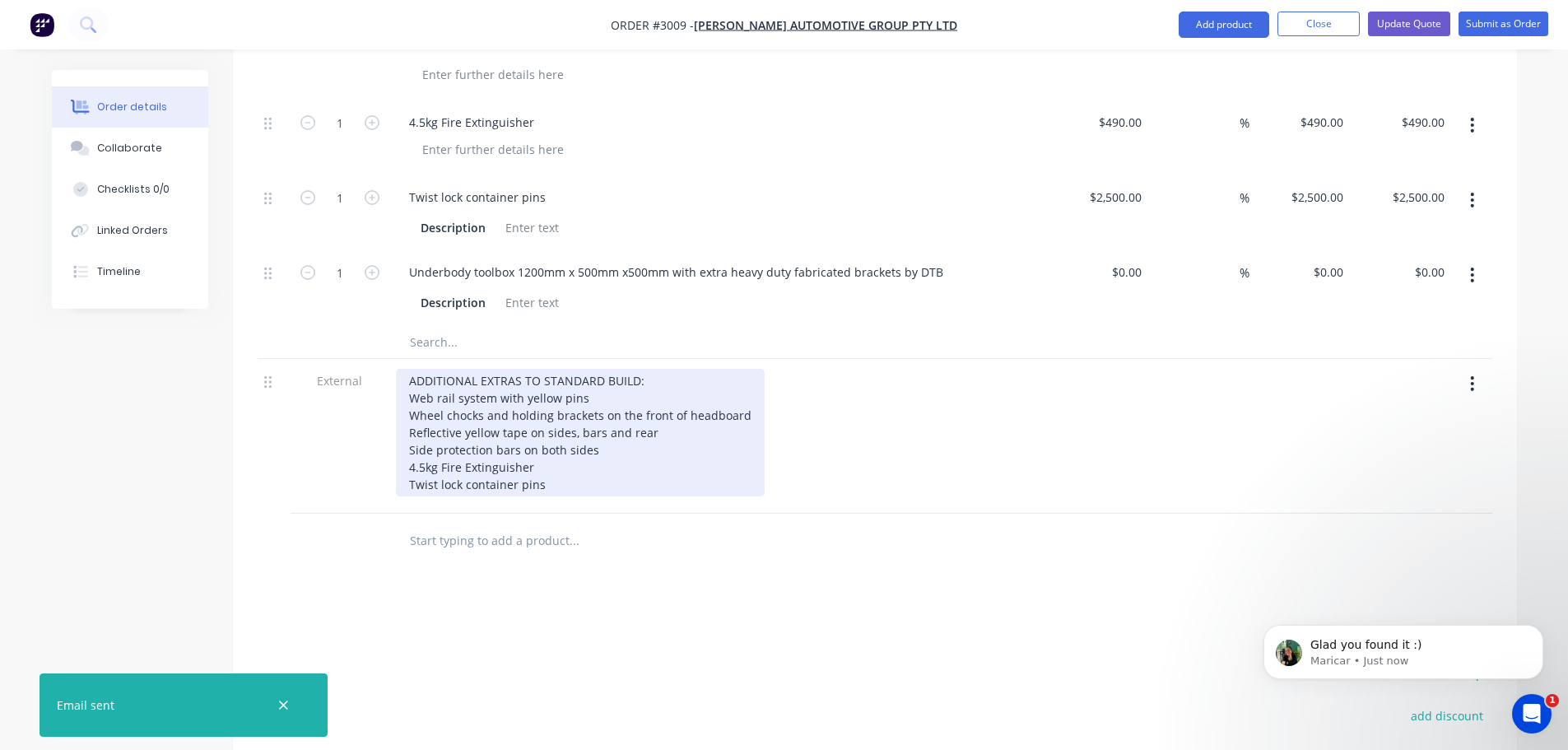
click at [545, 440] on div "ADDITIONAL EXTRAS TO STANDARD BUILD: Web rail system with yellow pins Wheel cho…" at bounding box center [580, 432] width 368 height 127
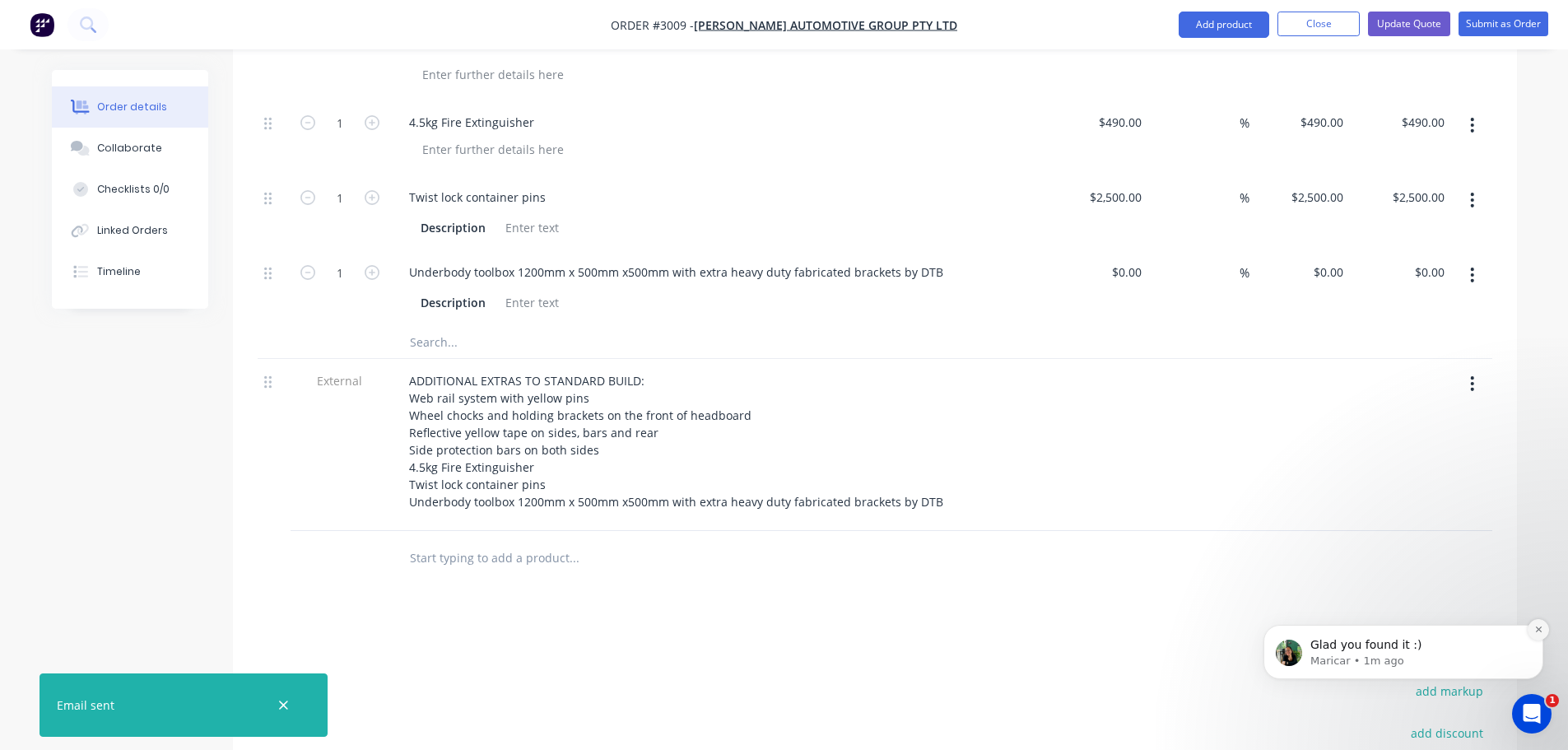
click at [1543, 626] on icon "Dismiss notification" at bounding box center [1539, 629] width 9 height 9
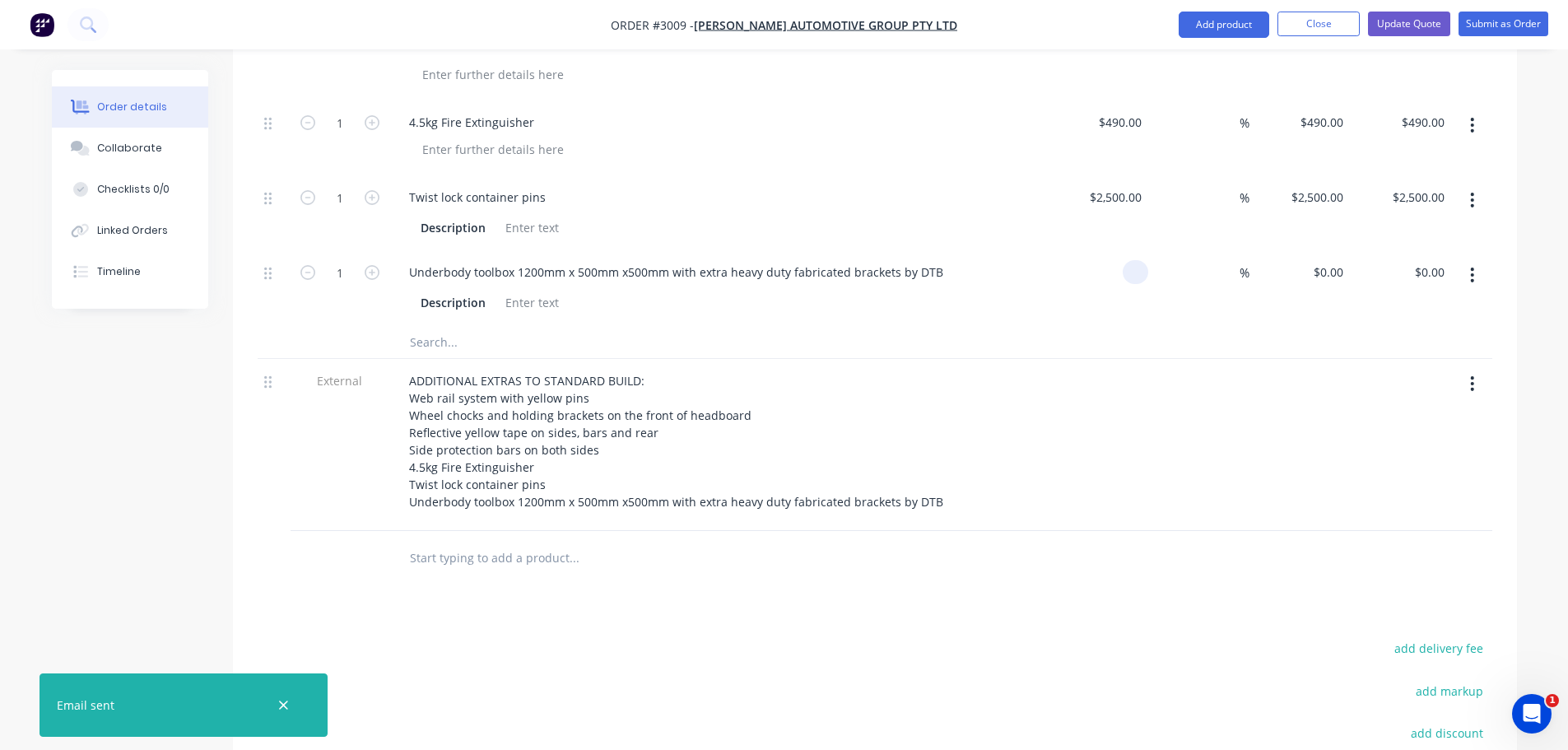
click at [1137, 260] on input at bounding box center [1139, 272] width 19 height 24
type input "$2,400.00"
click at [1037, 287] on div "Description" at bounding box center [719, 301] width 645 height 27
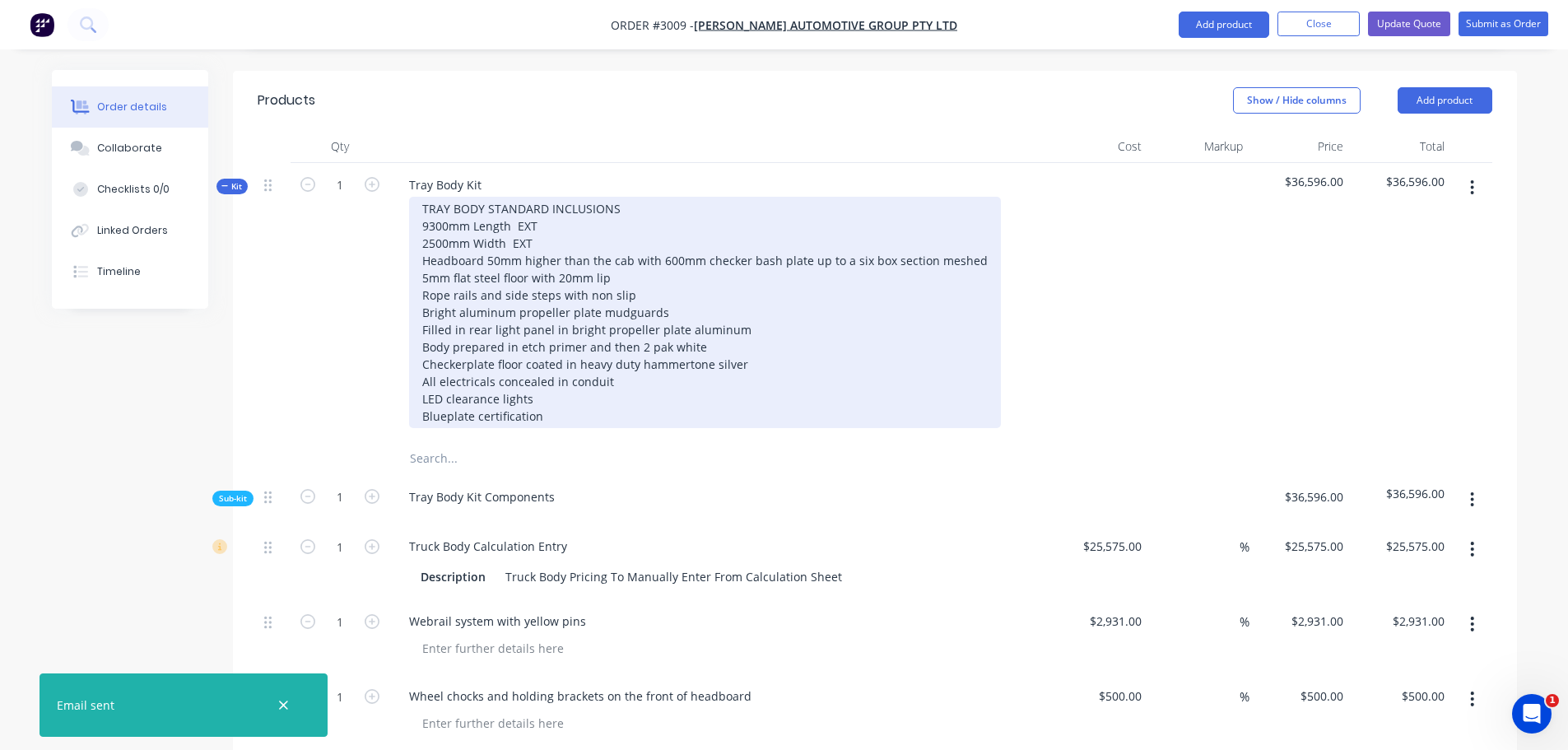
scroll to position [620, 0]
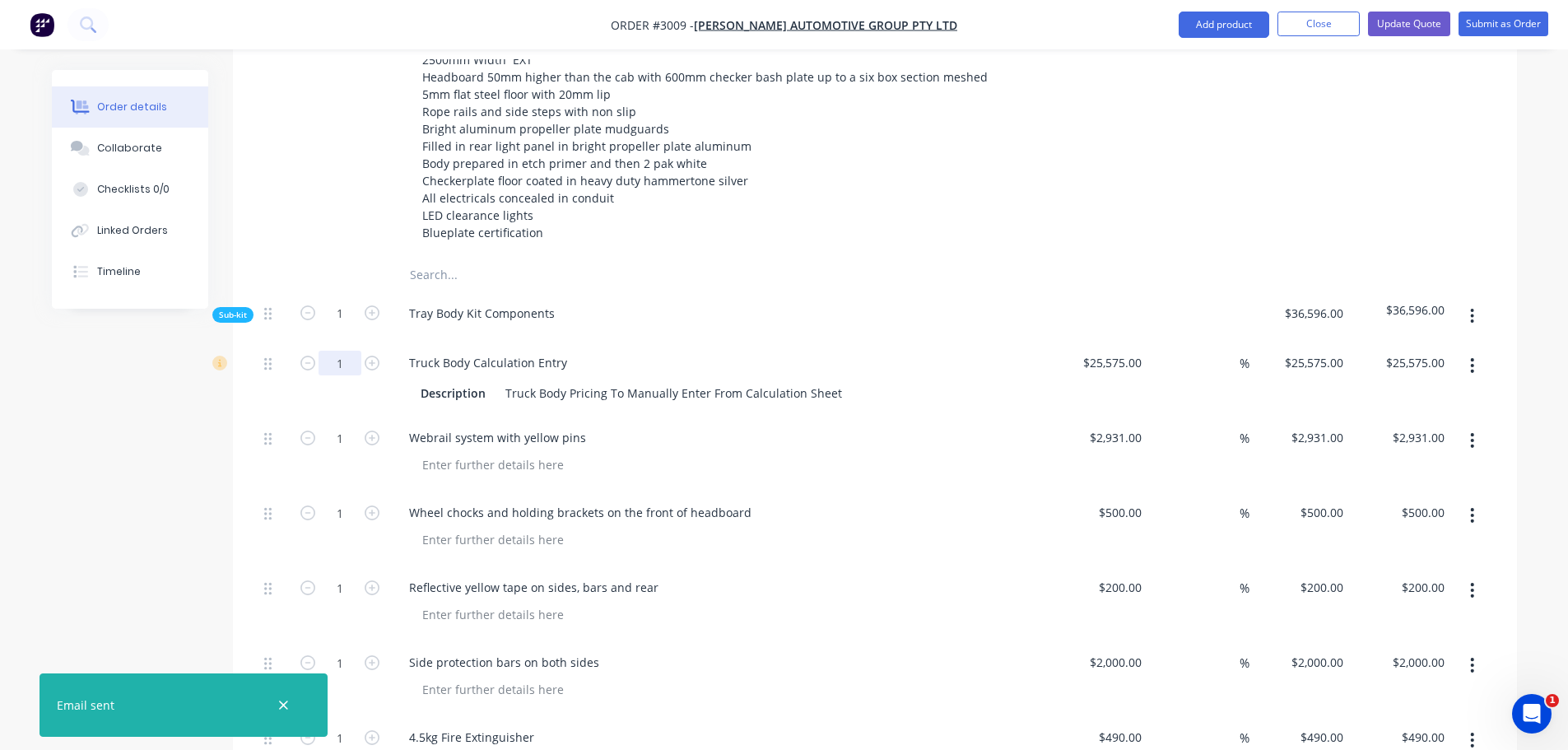
click at [342, 351] on input "1" at bounding box center [340, 363] width 43 height 24
type input "9.3"
type input "25575"
type input "$237,847.50"
type input "$2,750.00"
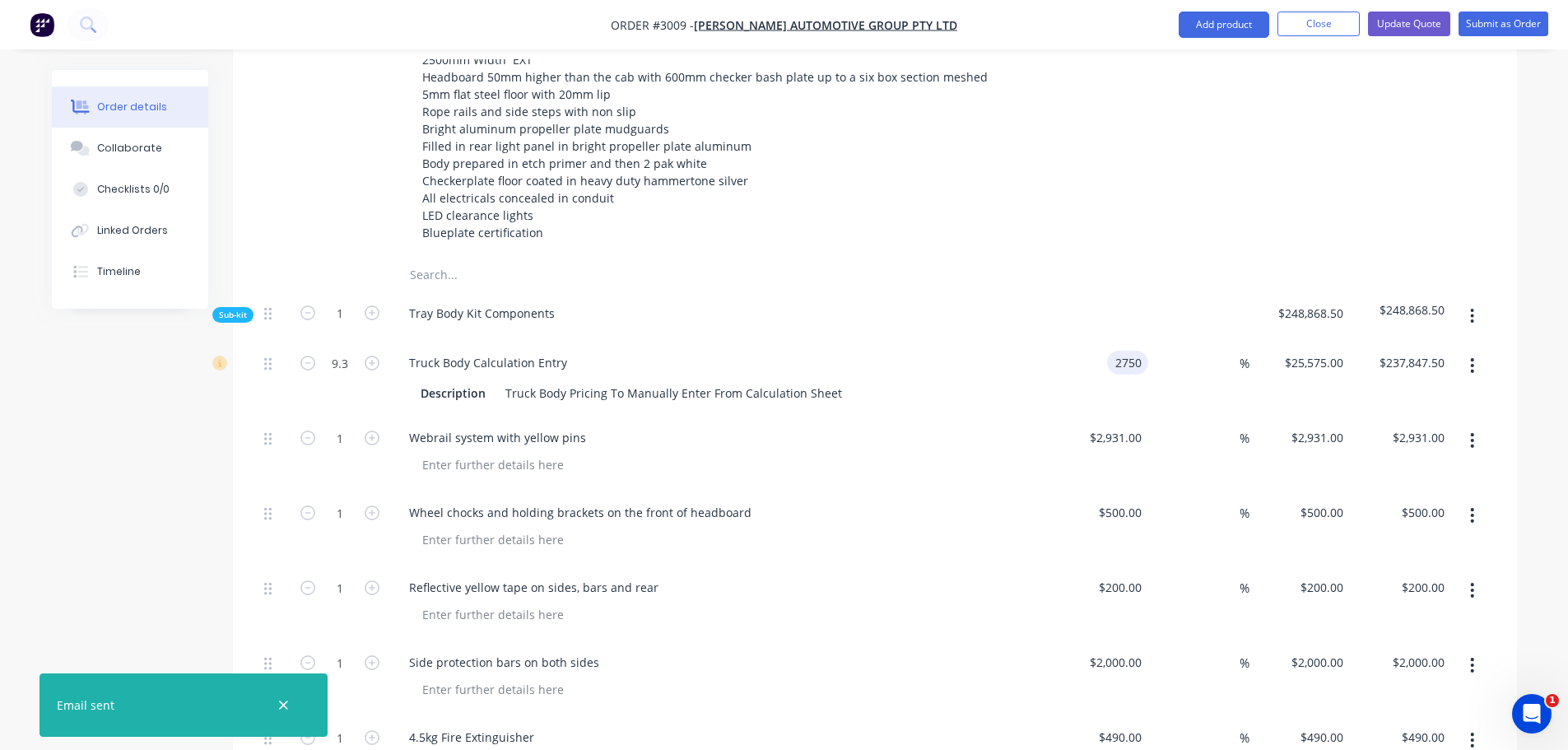
type input "$2,750.00"
type input "$25,575.00"
click at [1024, 293] on div "Tray Body Kit Components" at bounding box center [719, 317] width 659 height 51
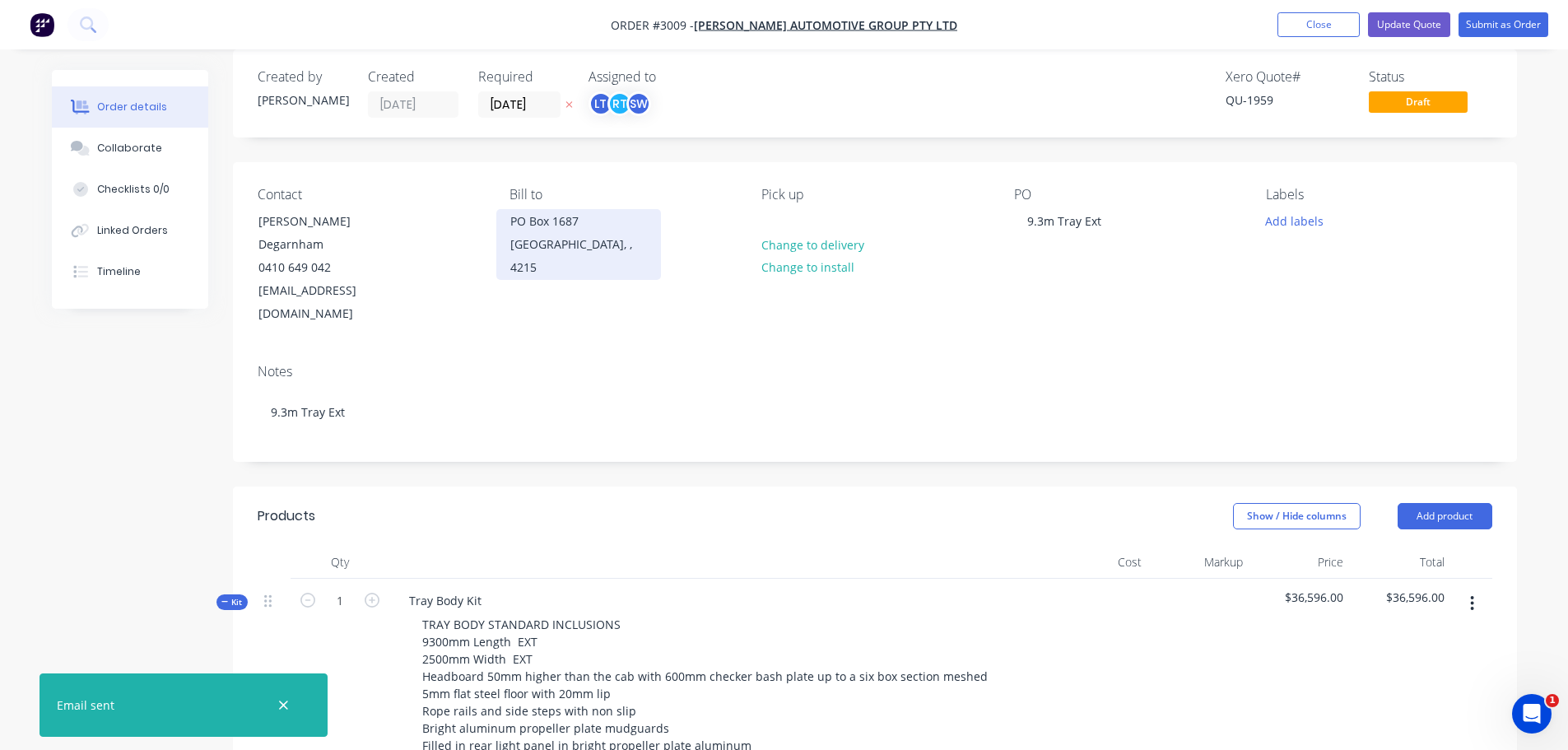
scroll to position [0, 0]
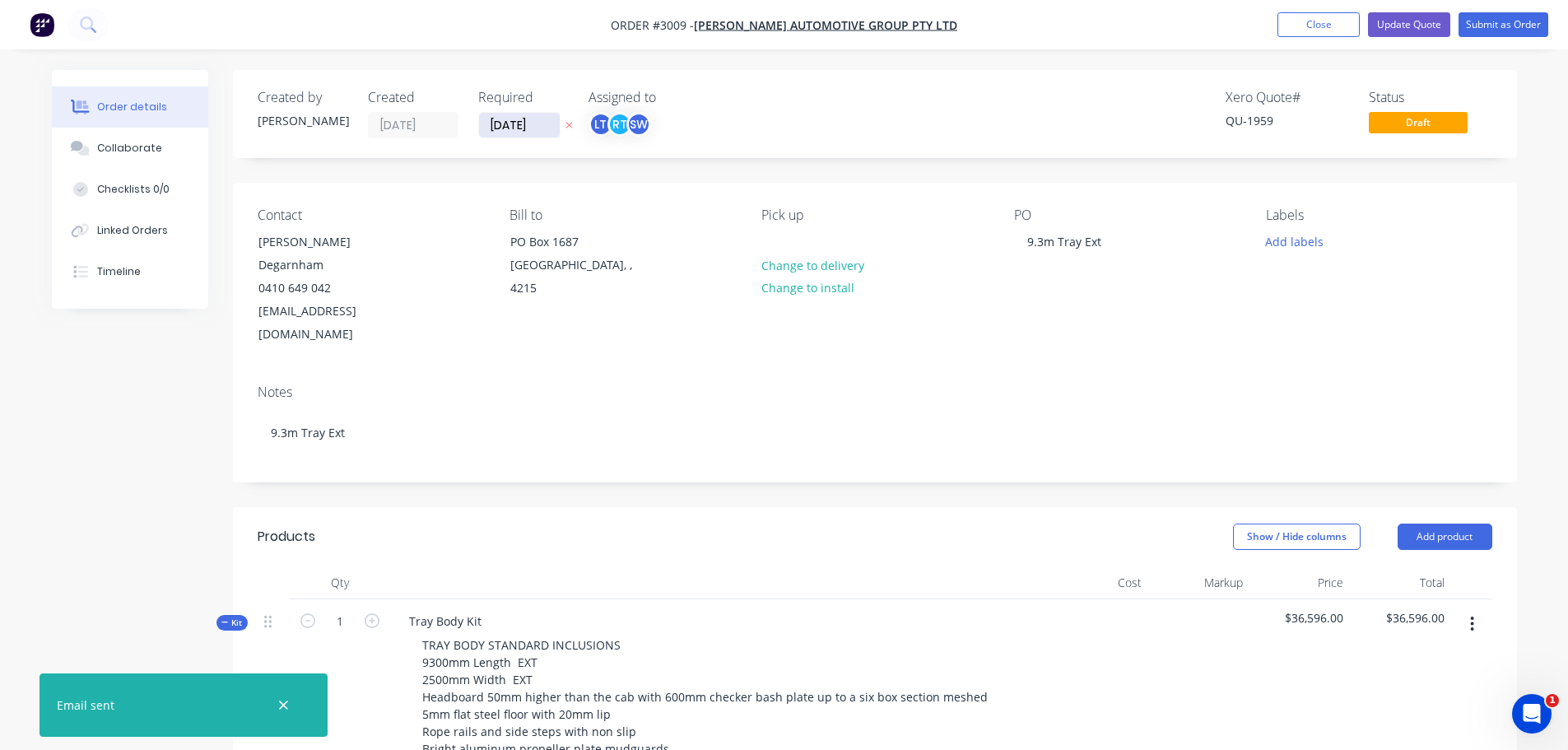
click at [518, 126] on input "[DATE]" at bounding box center [519, 125] width 81 height 24
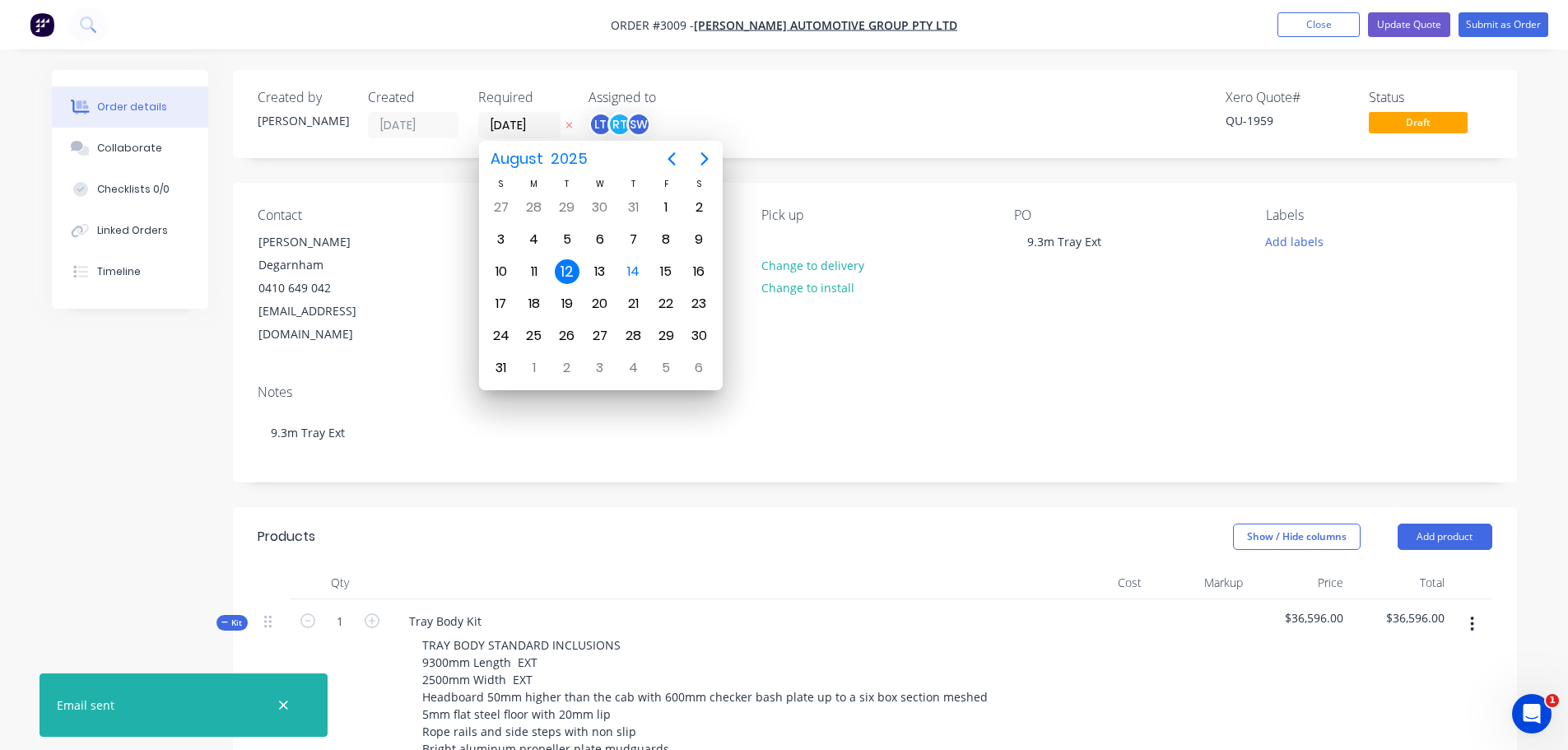
type input "[DATE]"
click at [713, 114] on div "LT RT SW" at bounding box center [671, 125] width 165 height 24
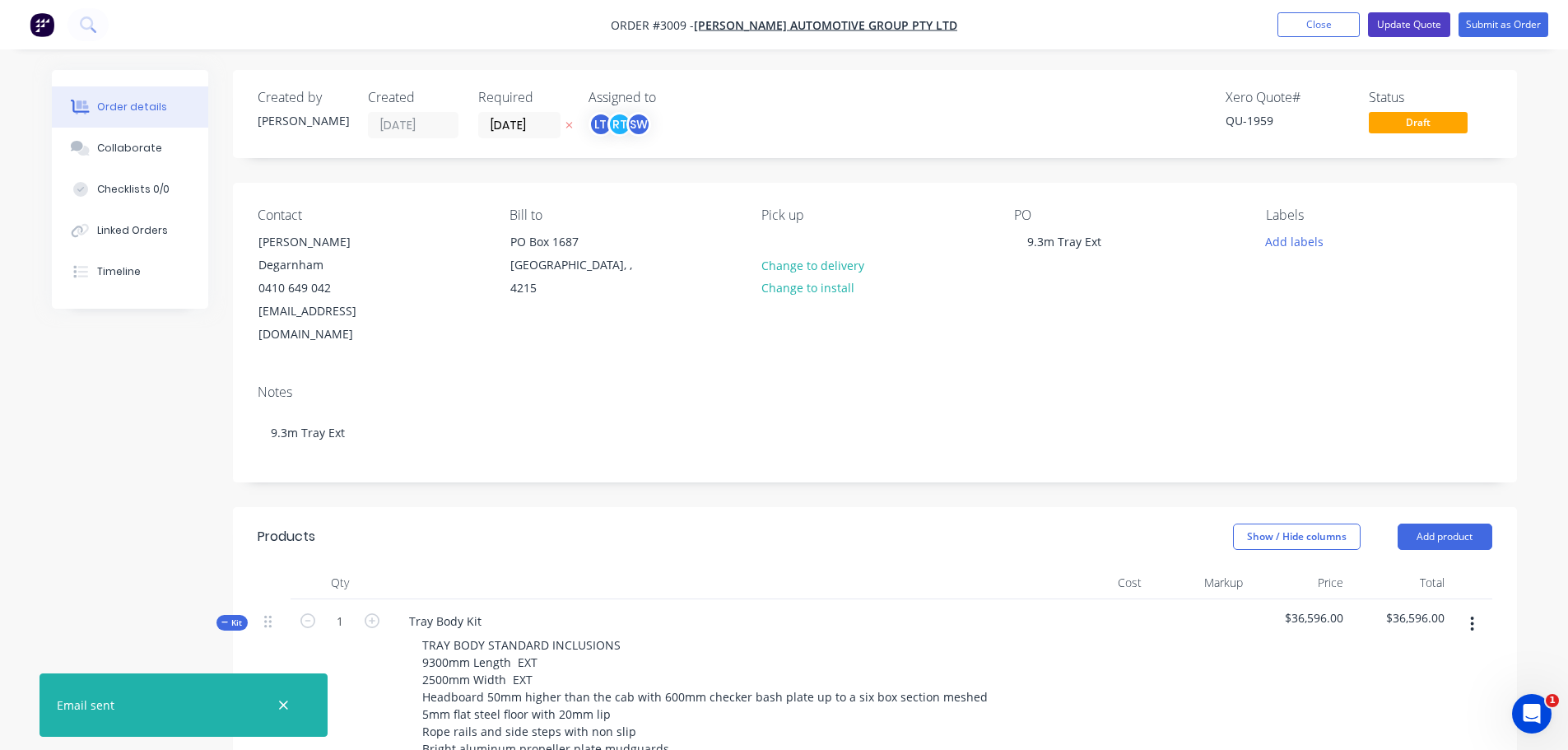
click at [1405, 24] on button "Update Quote" at bounding box center [1409, 24] width 83 height 24
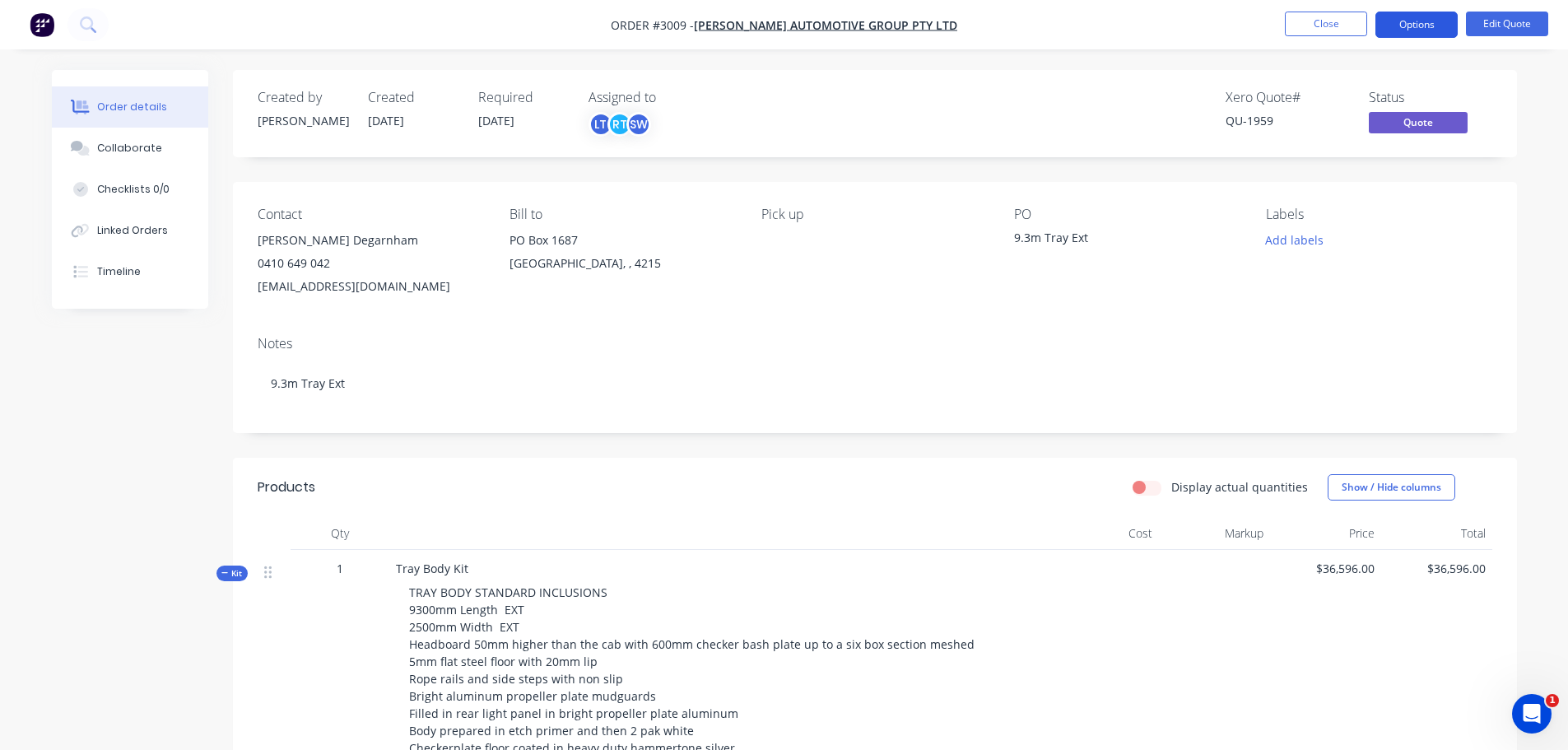
click at [1416, 25] on button "Options" at bounding box center [1416, 24] width 83 height 26
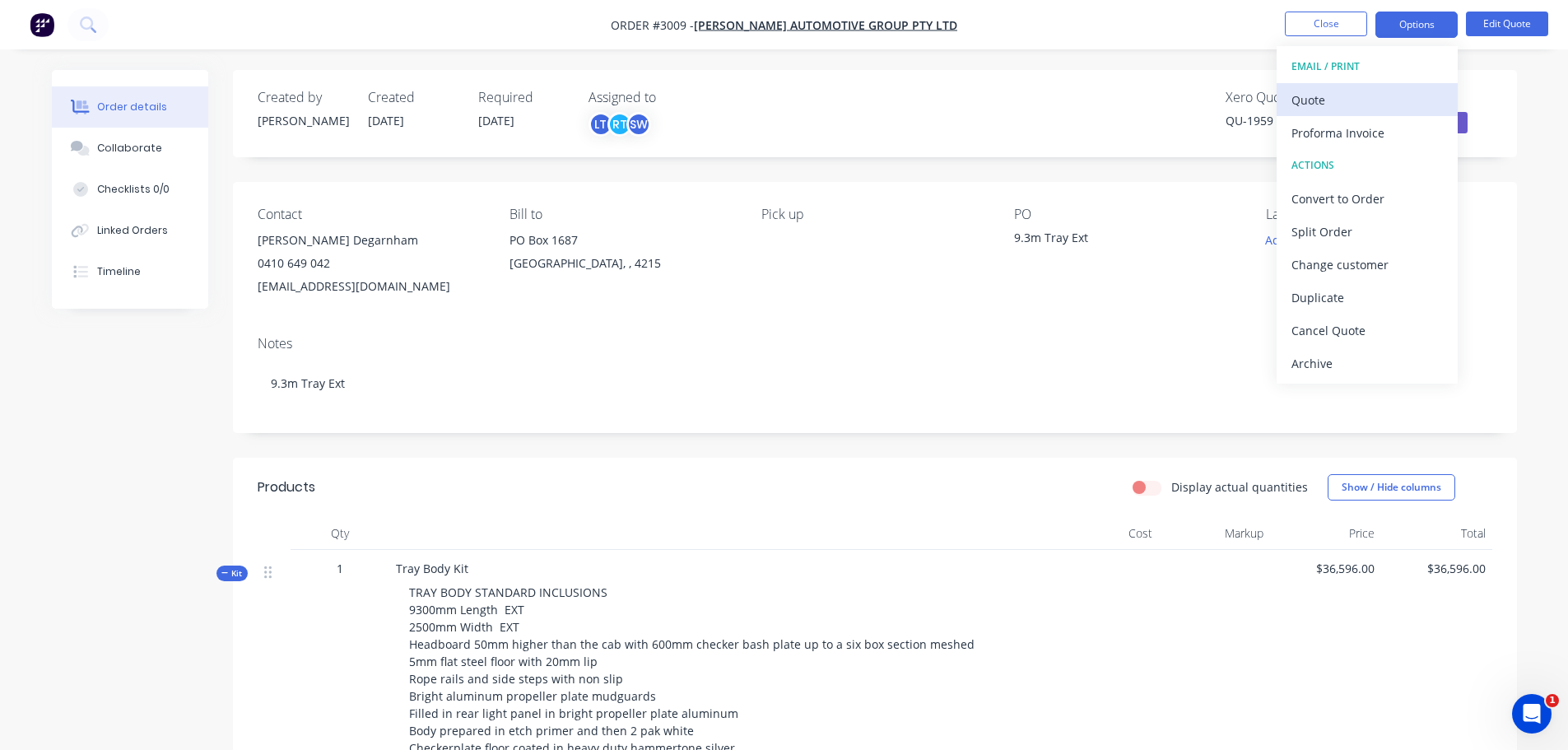
click at [1312, 96] on div "Quote" at bounding box center [1368, 99] width 152 height 24
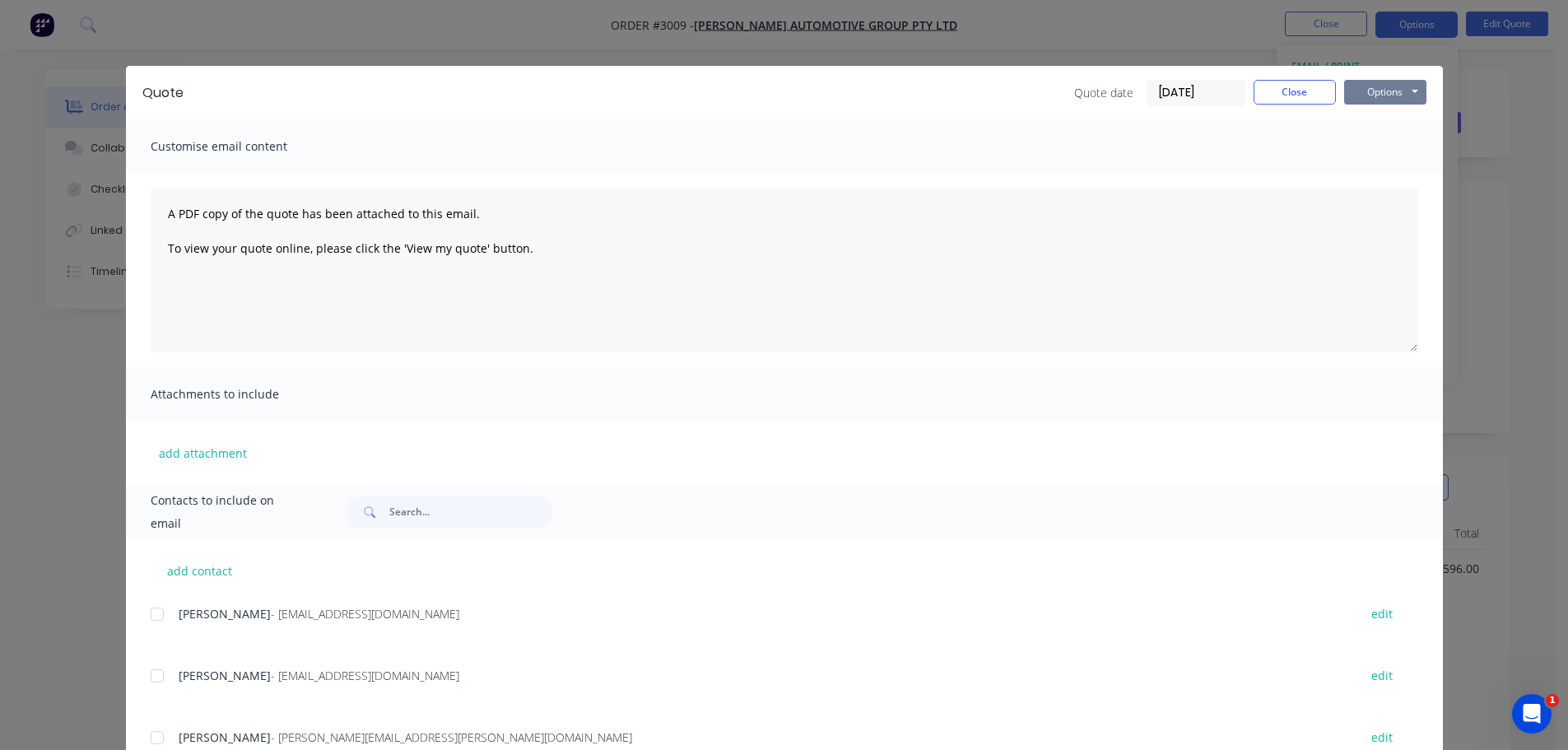
click at [1375, 87] on button "Options" at bounding box center [1385, 92] width 83 height 24
click at [1376, 119] on button "Preview" at bounding box center [1396, 121] width 105 height 27
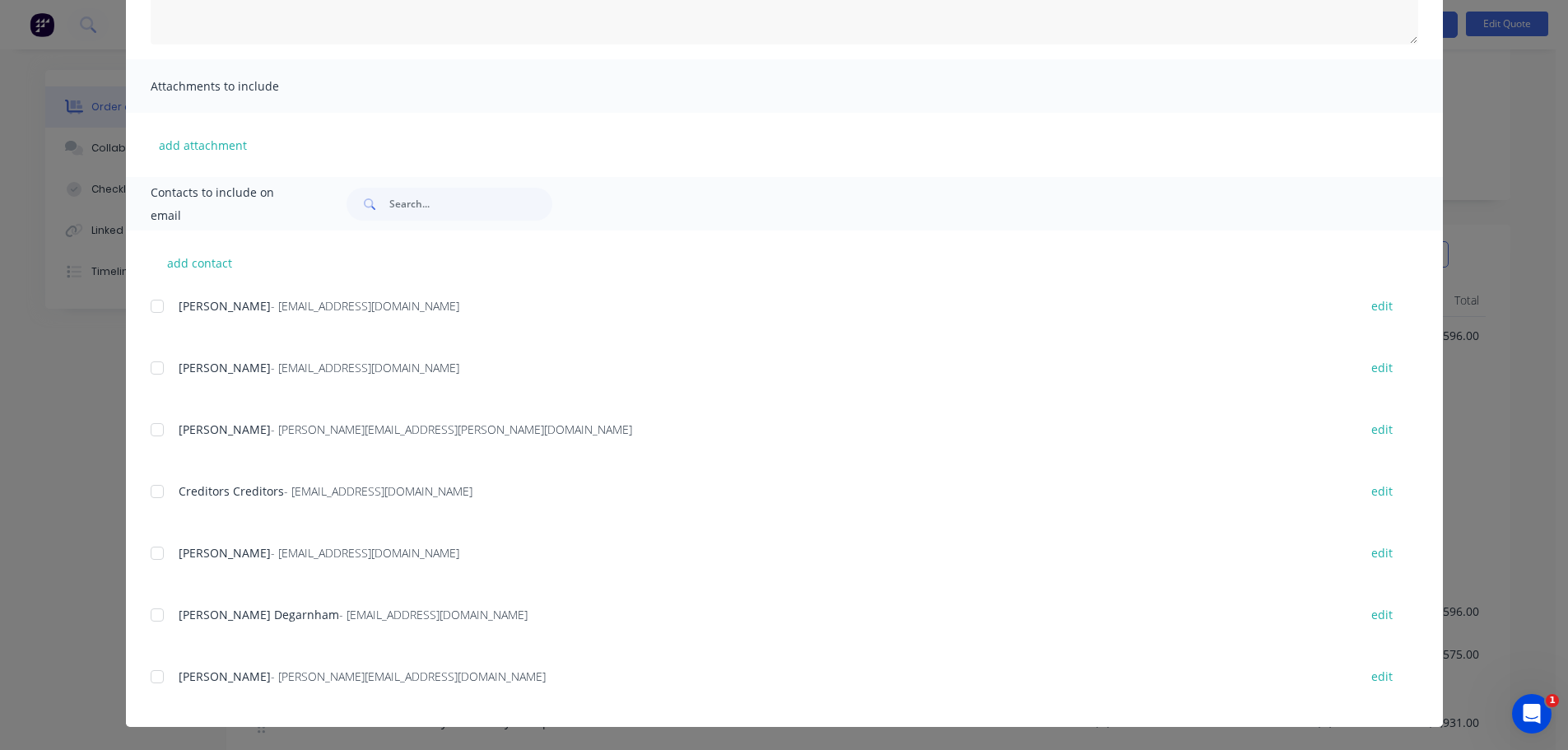
scroll to position [247, 0]
click at [151, 612] on div at bounding box center [158, 615] width 33 height 33
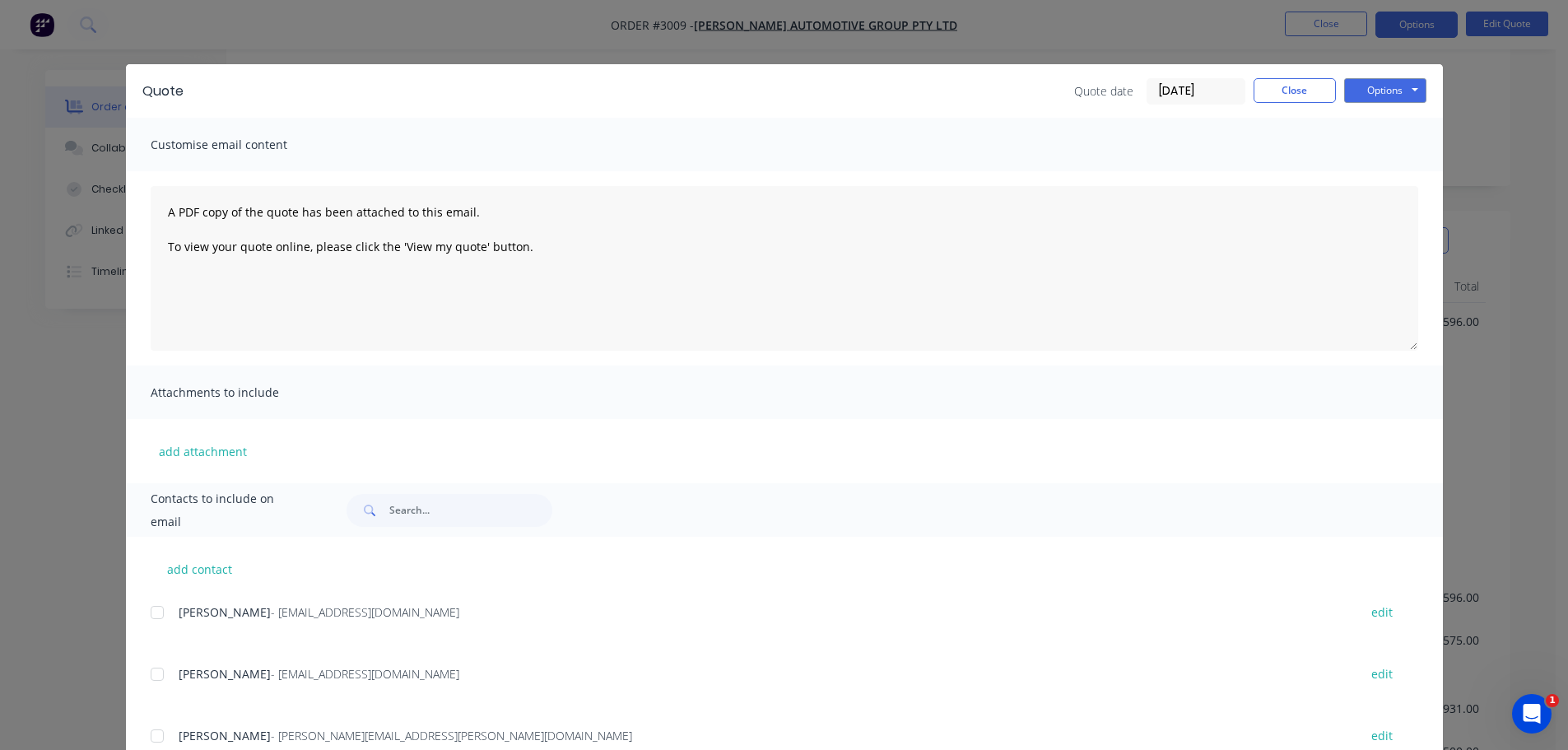
scroll to position [0, 0]
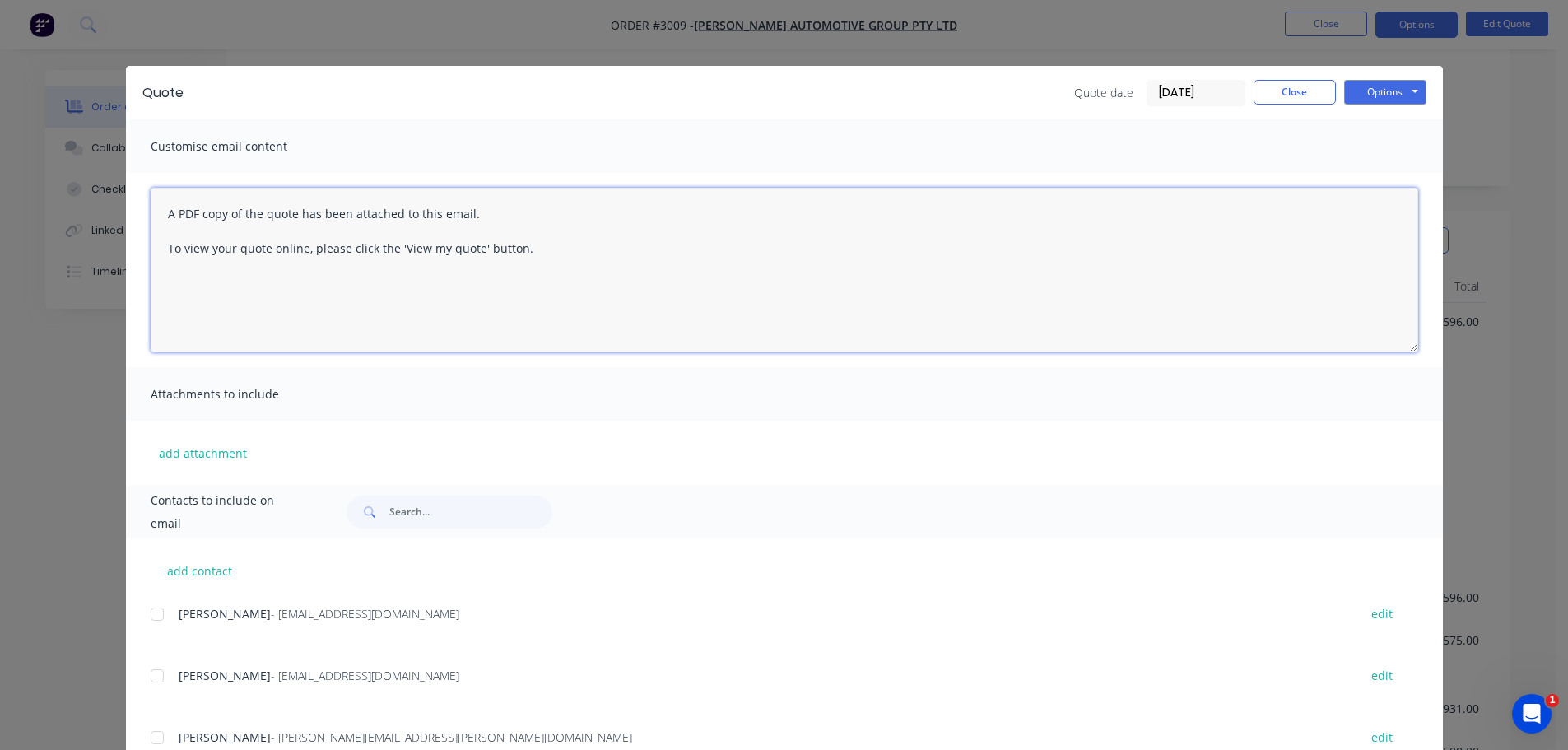
click at [161, 213] on textarea "A PDF copy of the quote has been attached to this email. To view your quote onl…" at bounding box center [785, 269] width 1268 height 165
click at [187, 210] on textarea "Hi A PDF copy of the quote has been attached to this email. To view your quote …" at bounding box center [785, 269] width 1268 height 165
click at [741, 247] on textarea "Hi [PERSON_NAME] I have added those changes for you. If they do want those 10mm…" at bounding box center [785, 269] width 1268 height 165
click at [776, 247] on textarea "Hi [PERSON_NAME] I have added those changes for you. If they do want those 10mm…" at bounding box center [785, 269] width 1268 height 165
click at [720, 248] on textarea "Hi [PERSON_NAME] I have added those changes for you. If they do want those 10mm…" at bounding box center [785, 269] width 1268 height 165
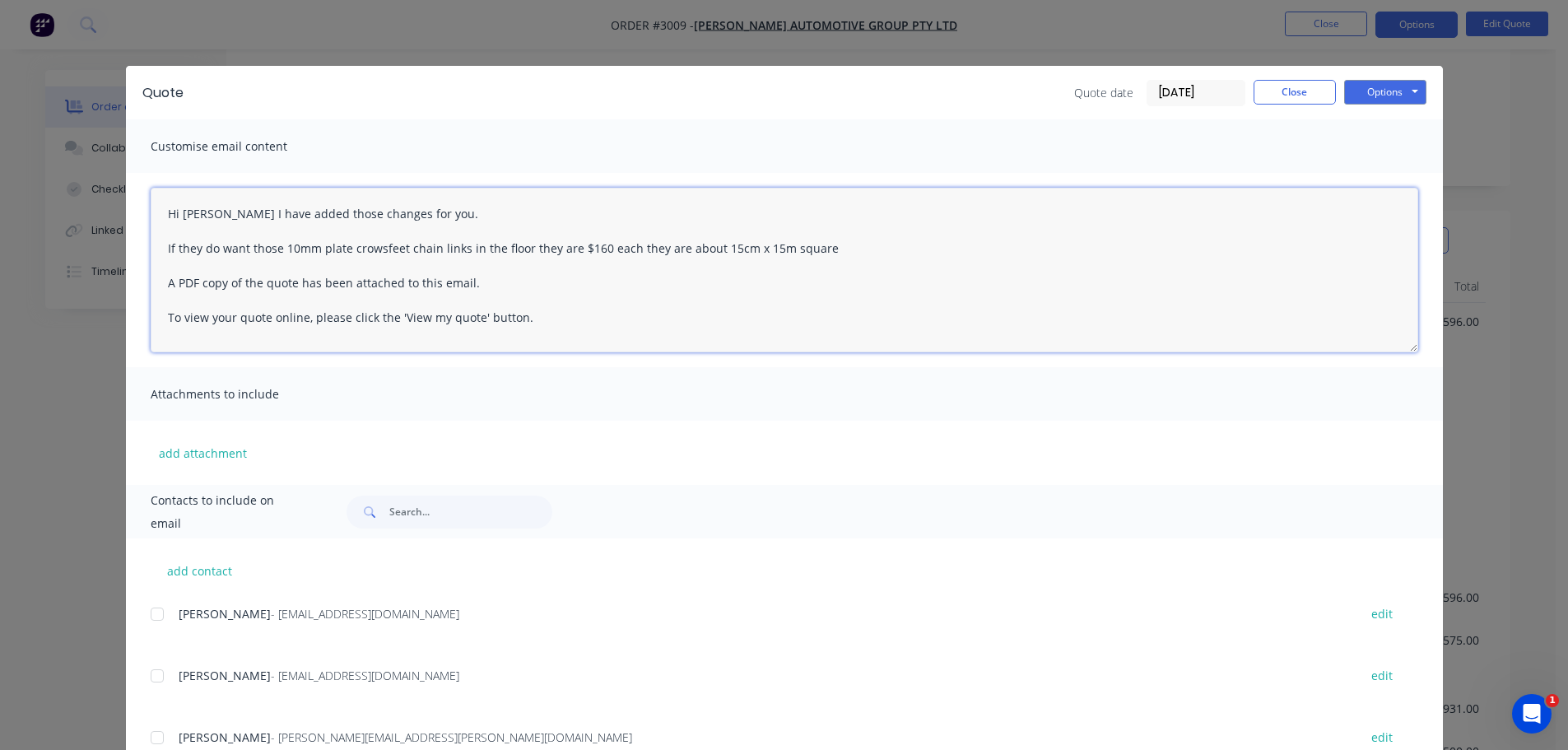
click at [761, 247] on textarea "Hi [PERSON_NAME] I have added those changes for you. If they do want those 10mm…" at bounding box center [785, 269] width 1268 height 165
type textarea "Hi [PERSON_NAME] I have added those changes for you. If they do want those 10mm…"
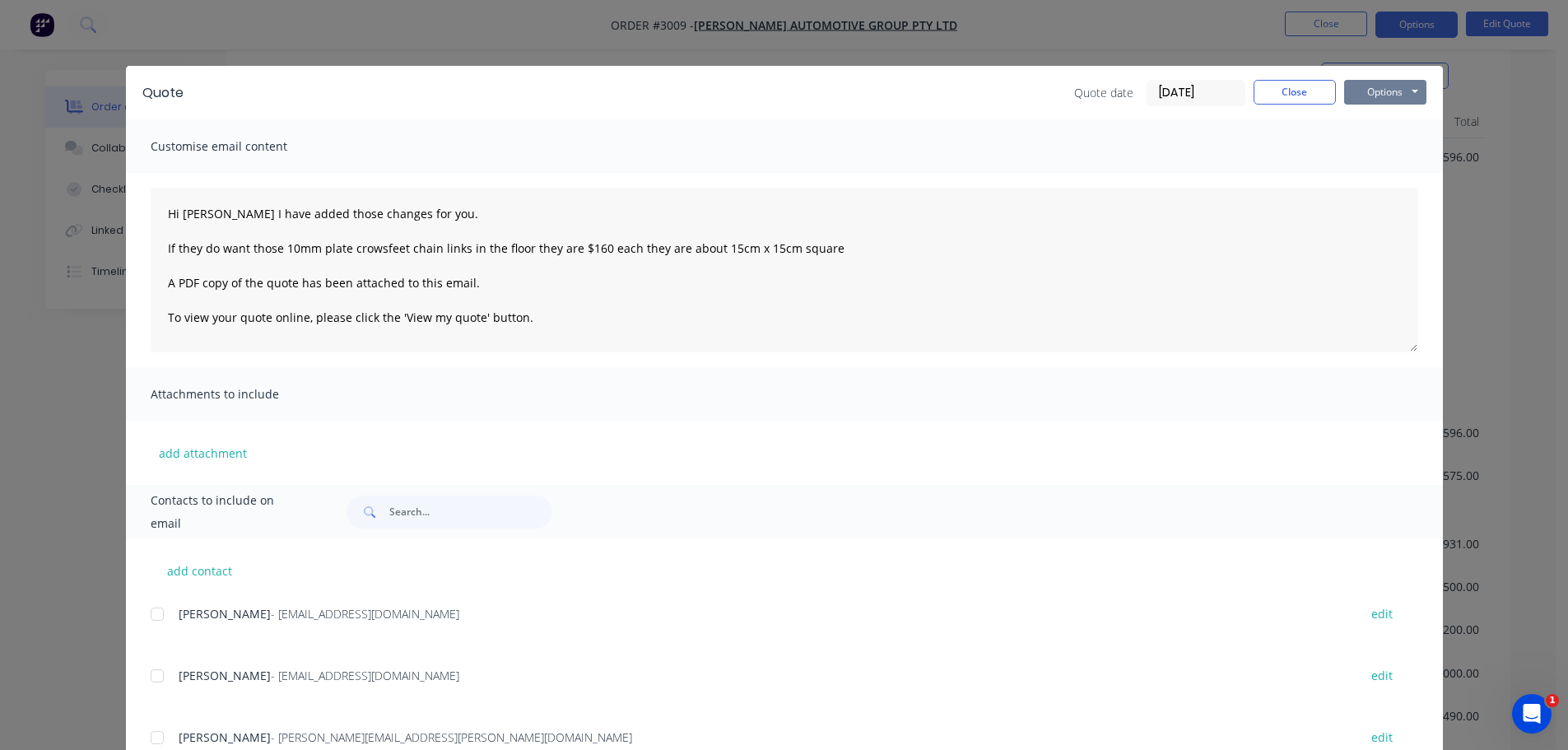
click at [1384, 91] on button "Options" at bounding box center [1385, 92] width 83 height 24
click at [1377, 172] on button "Email" at bounding box center [1396, 175] width 105 height 27
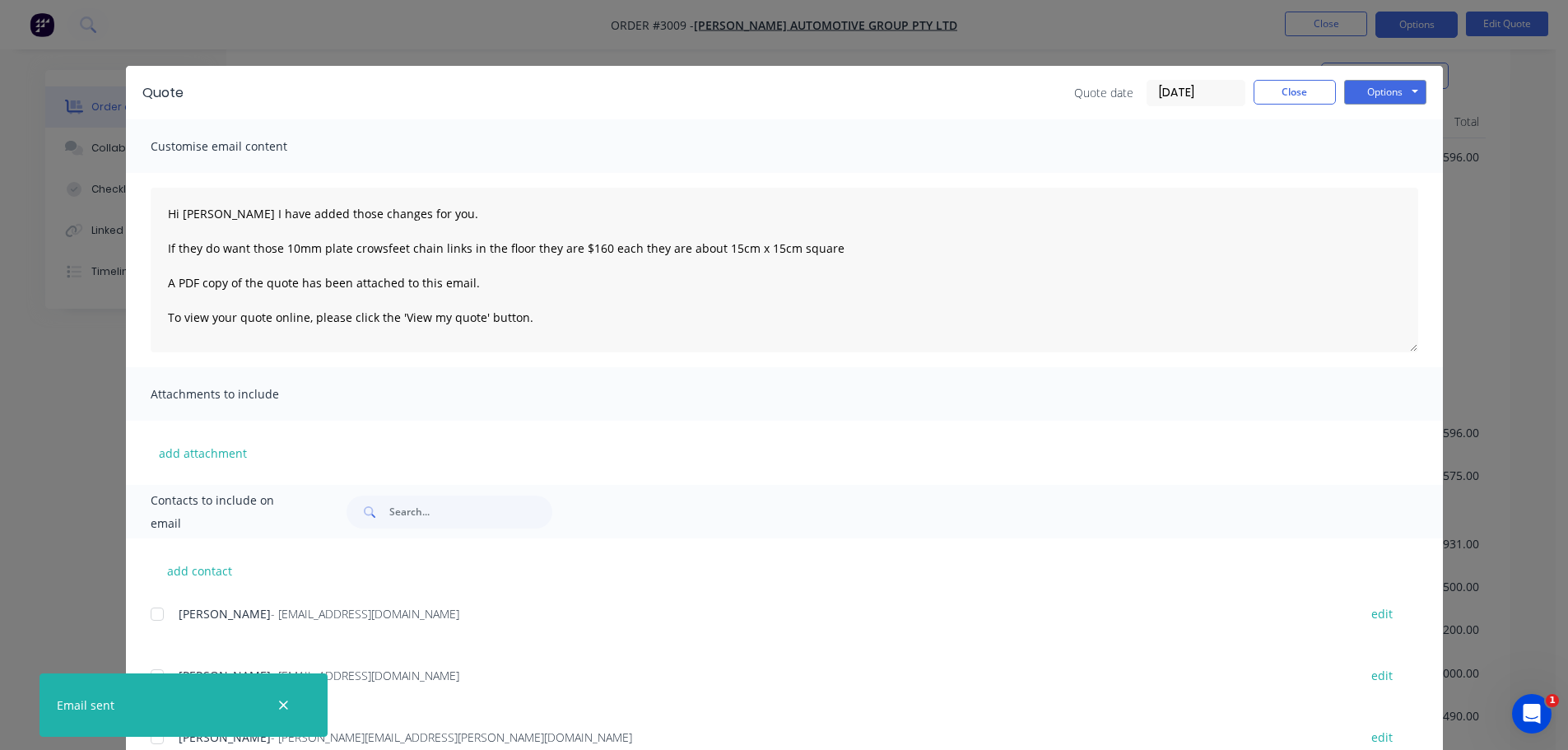
click at [978, 21] on div "Quote Quote date [DATE] Close Options Preview Print Email Customise email conte…" at bounding box center [784, 375] width 1568 height 750
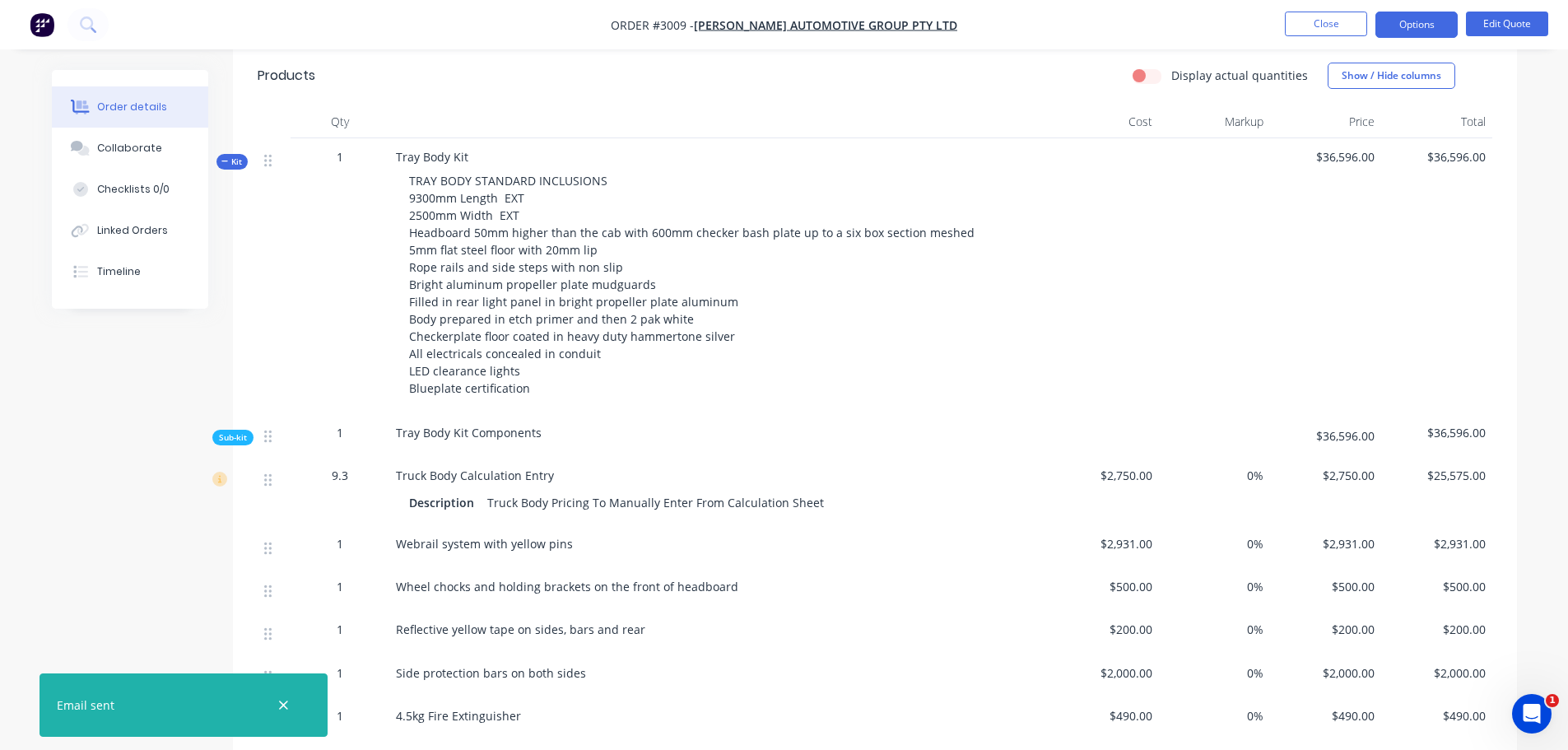
click at [557, 20] on nav "Order #3009 - [PERSON_NAME] Automotive Group Pty Ltd Close Options Edit Quote" at bounding box center [784, 24] width 1568 height 50
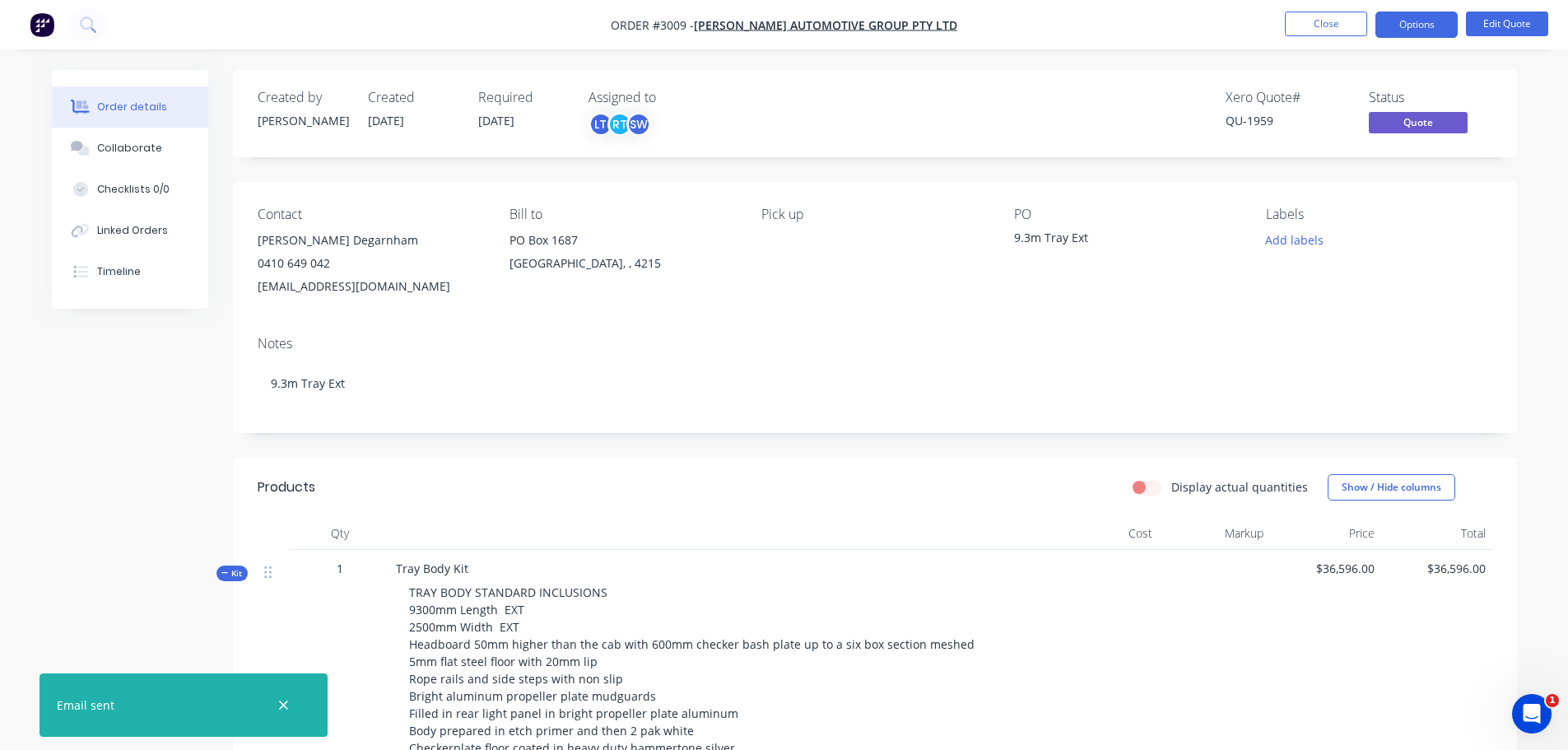
click at [1530, 708] on icon "Open Intercom Messenger" at bounding box center [1532, 713] width 27 height 27
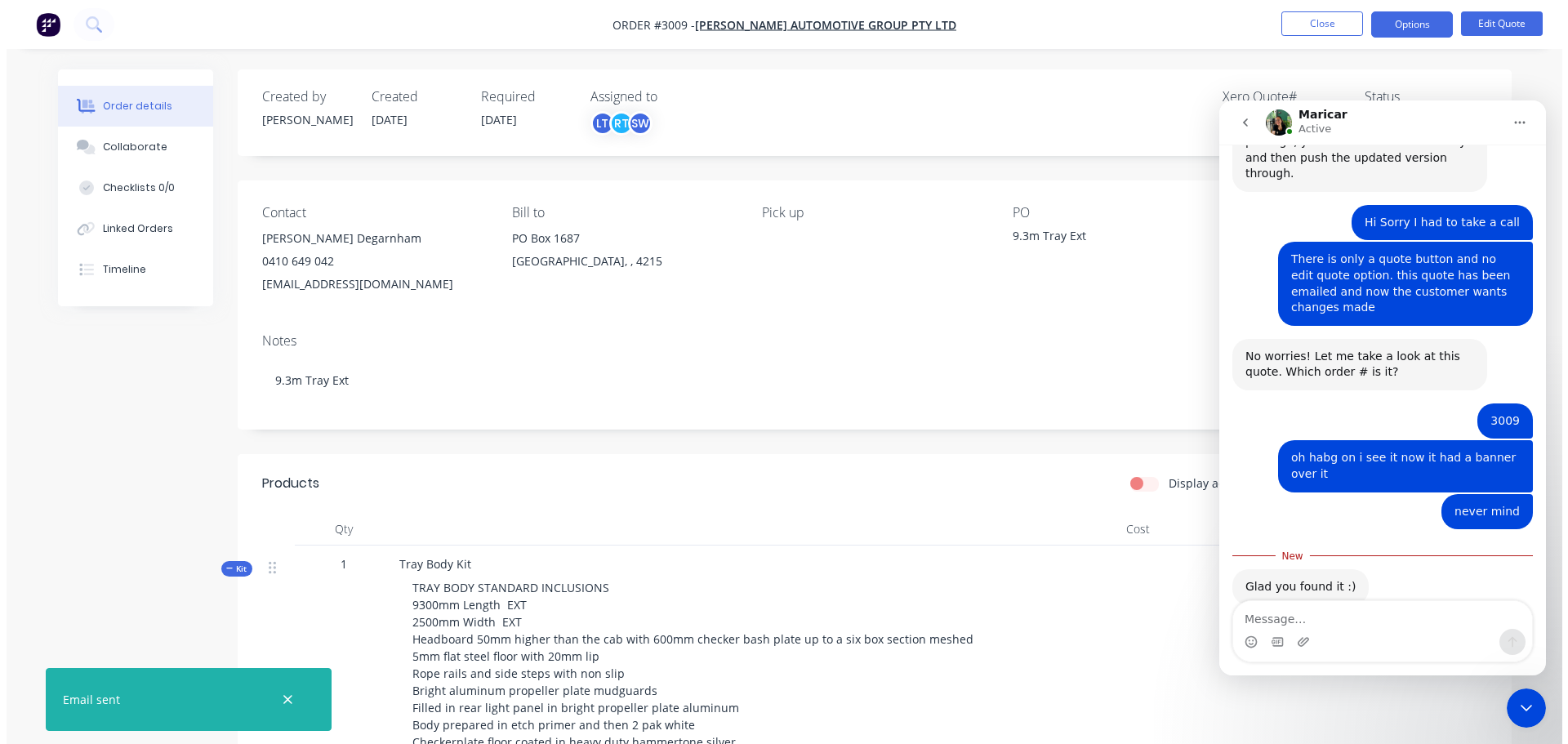
scroll to position [323, 0]
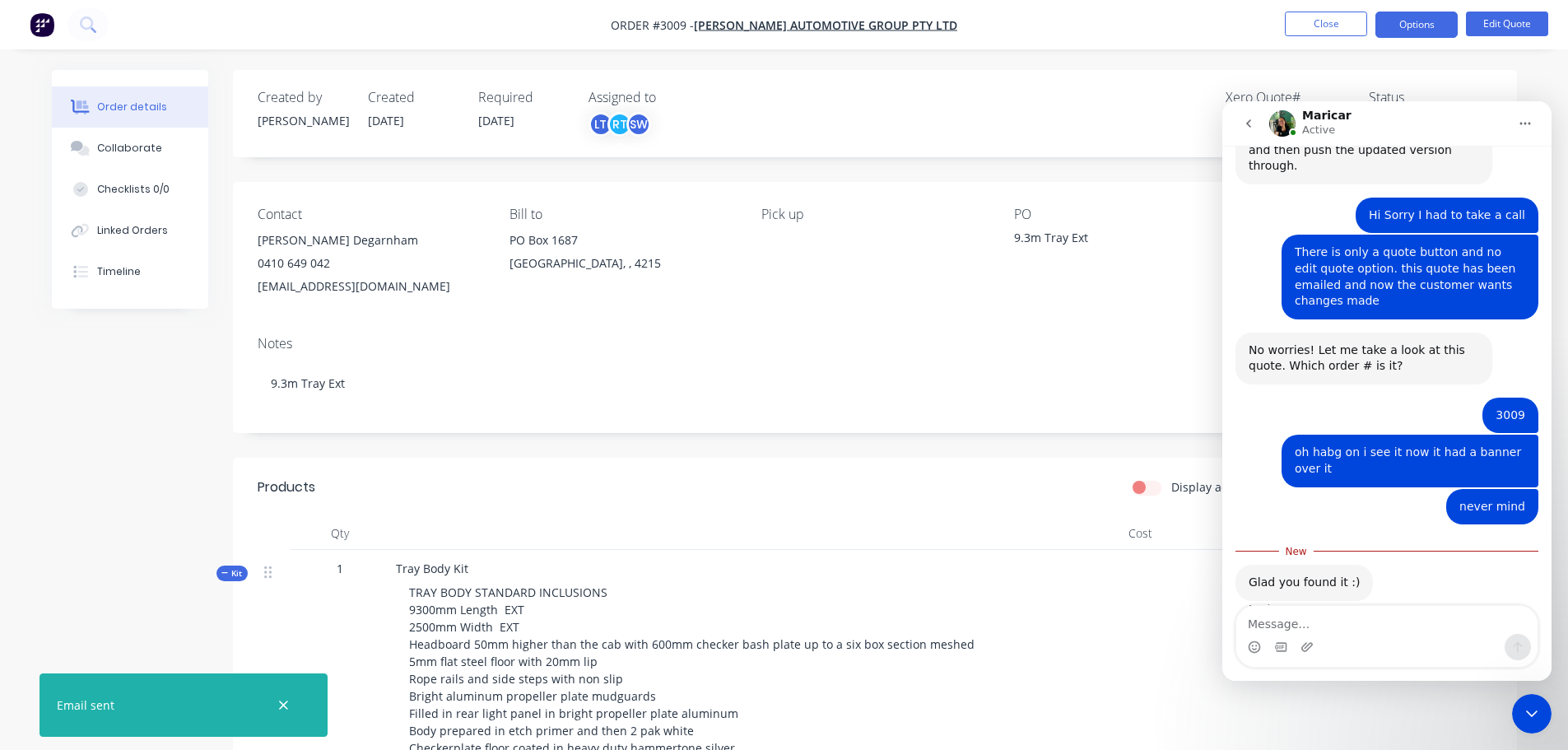
click at [1531, 718] on icon "Close Intercom Messenger" at bounding box center [1532, 713] width 20 height 20
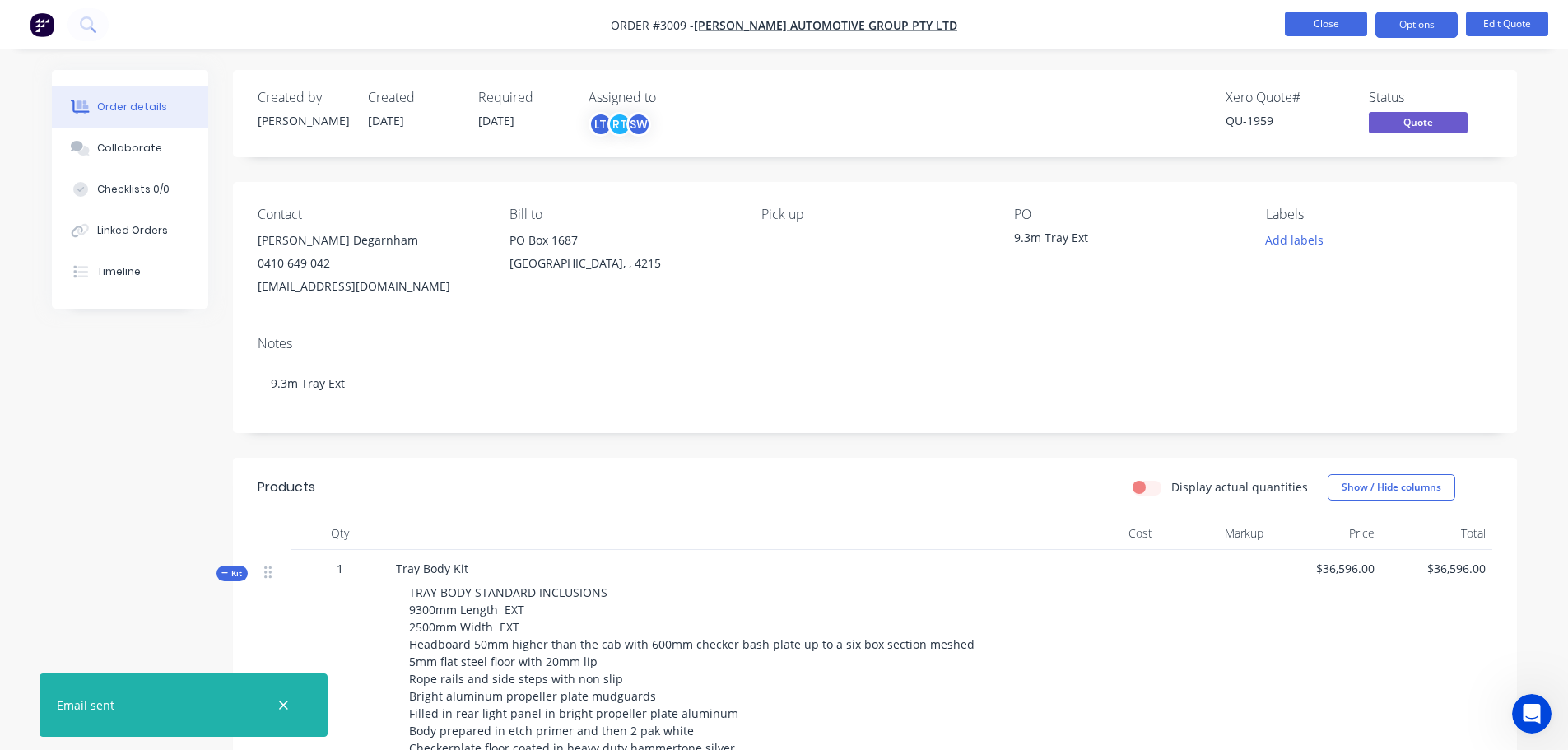
click at [1321, 20] on button "Close" at bounding box center [1326, 24] width 83 height 24
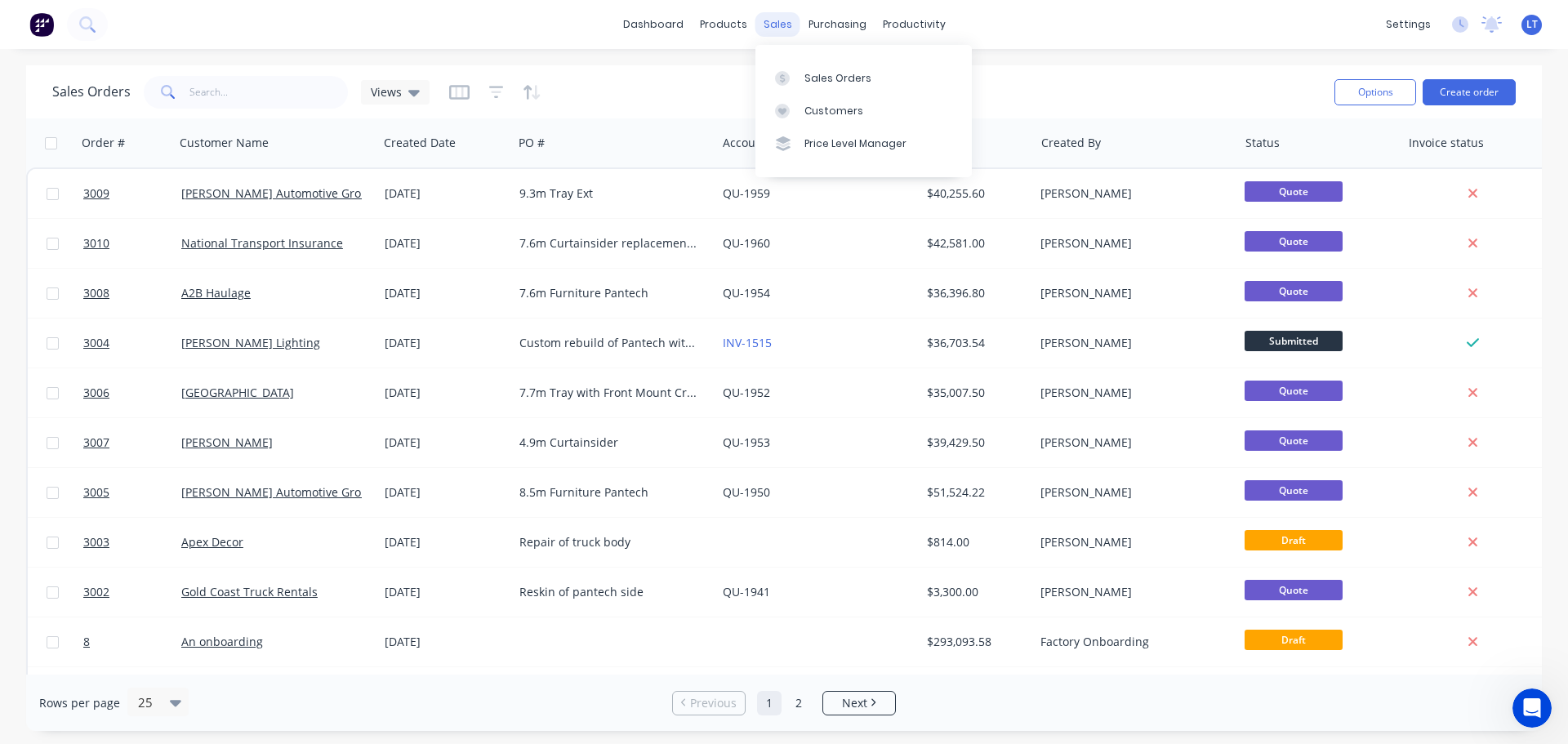
click at [769, 23] on div "sales" at bounding box center [778, 24] width 45 height 24
click at [819, 73] on div "Sales Orders" at bounding box center [838, 78] width 67 height 15
